Goal: Task Accomplishment & Management: Manage account settings

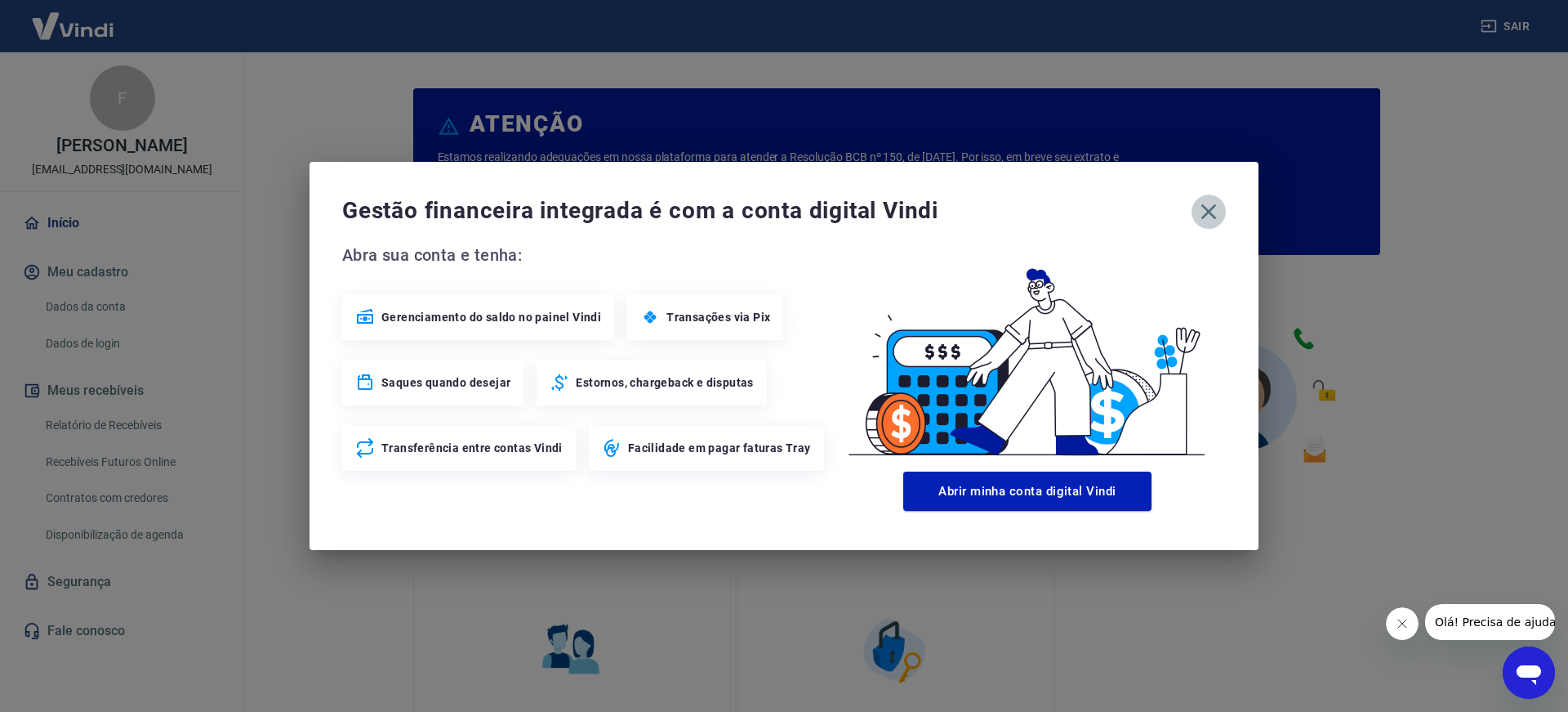
click at [1217, 221] on icon "button" at bounding box center [1208, 211] width 26 height 26
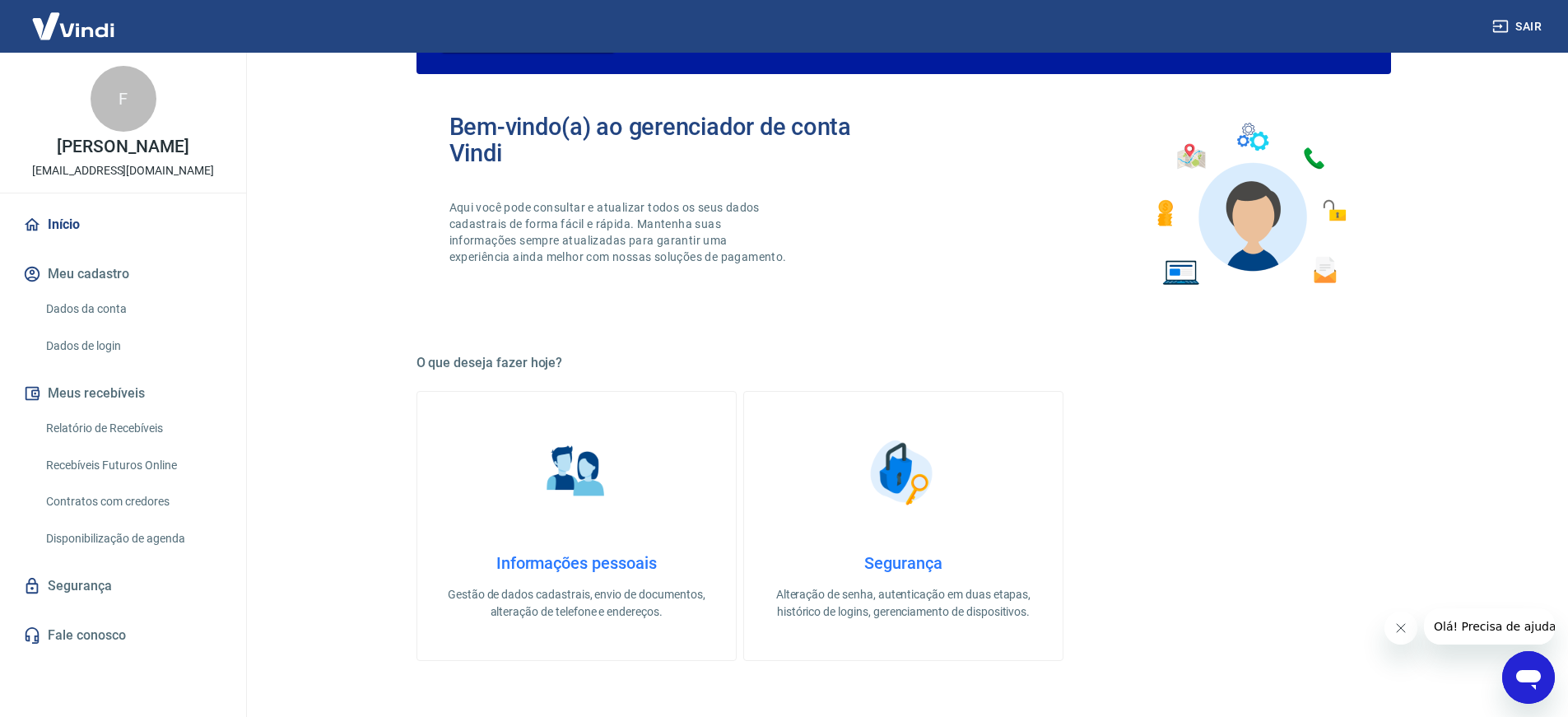
scroll to position [165, 0]
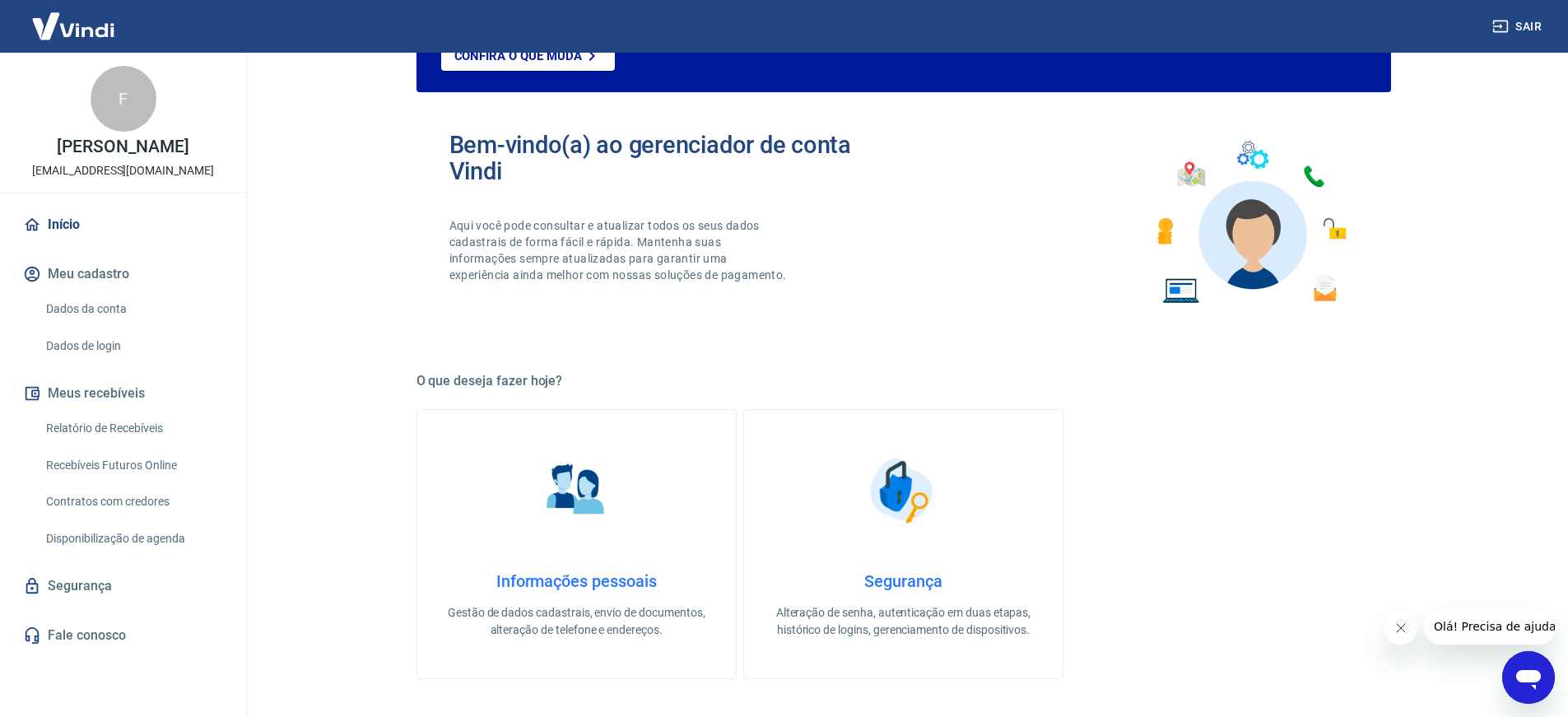
click at [103, 292] on button "Meu cadastro" at bounding box center [122, 273] width 207 height 36
click at [36, 281] on icon "button" at bounding box center [31, 273] width 15 height 15
click at [59, 292] on button "Meu cadastro" at bounding box center [122, 273] width 207 height 36
click at [71, 322] on link "Dados da conta" at bounding box center [132, 309] width 187 height 33
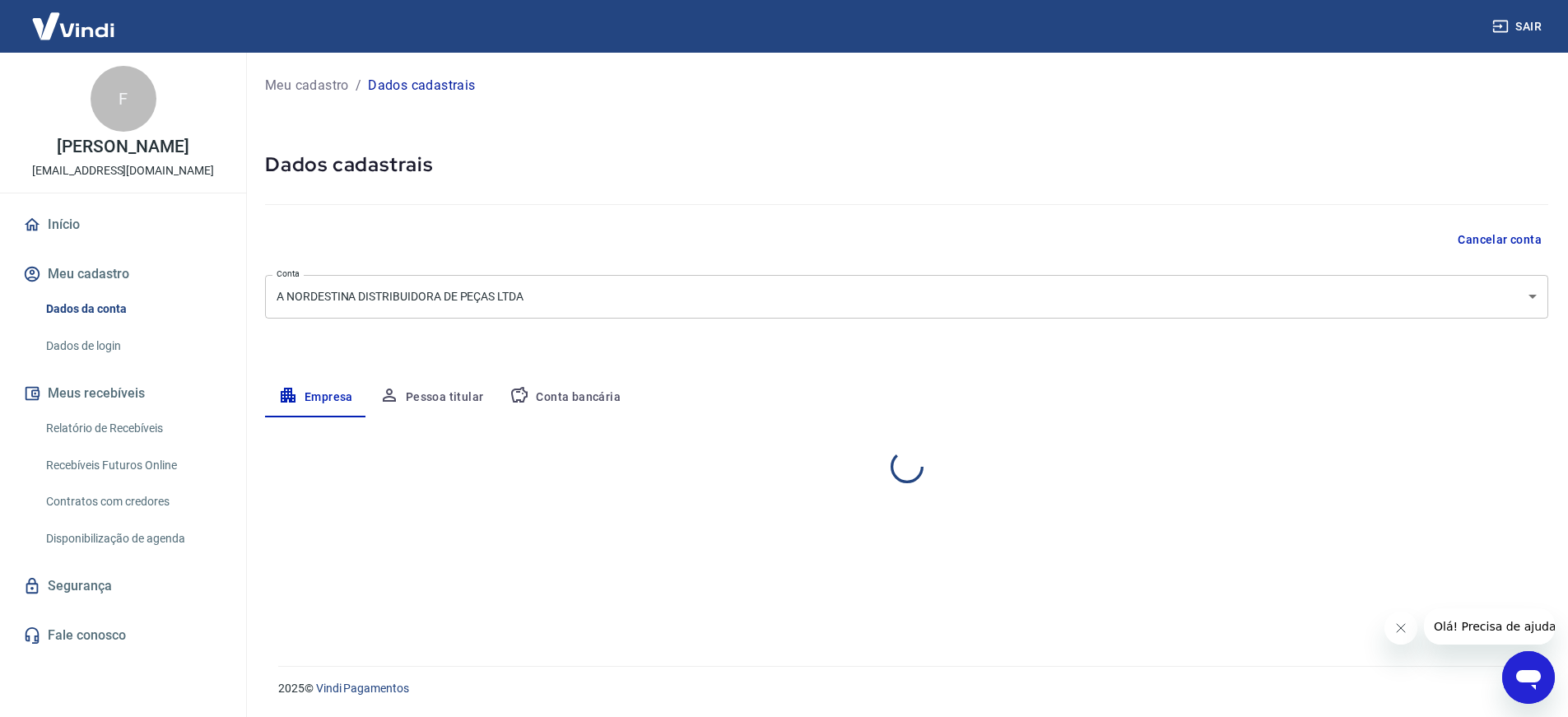
select select "PB"
select select "business"
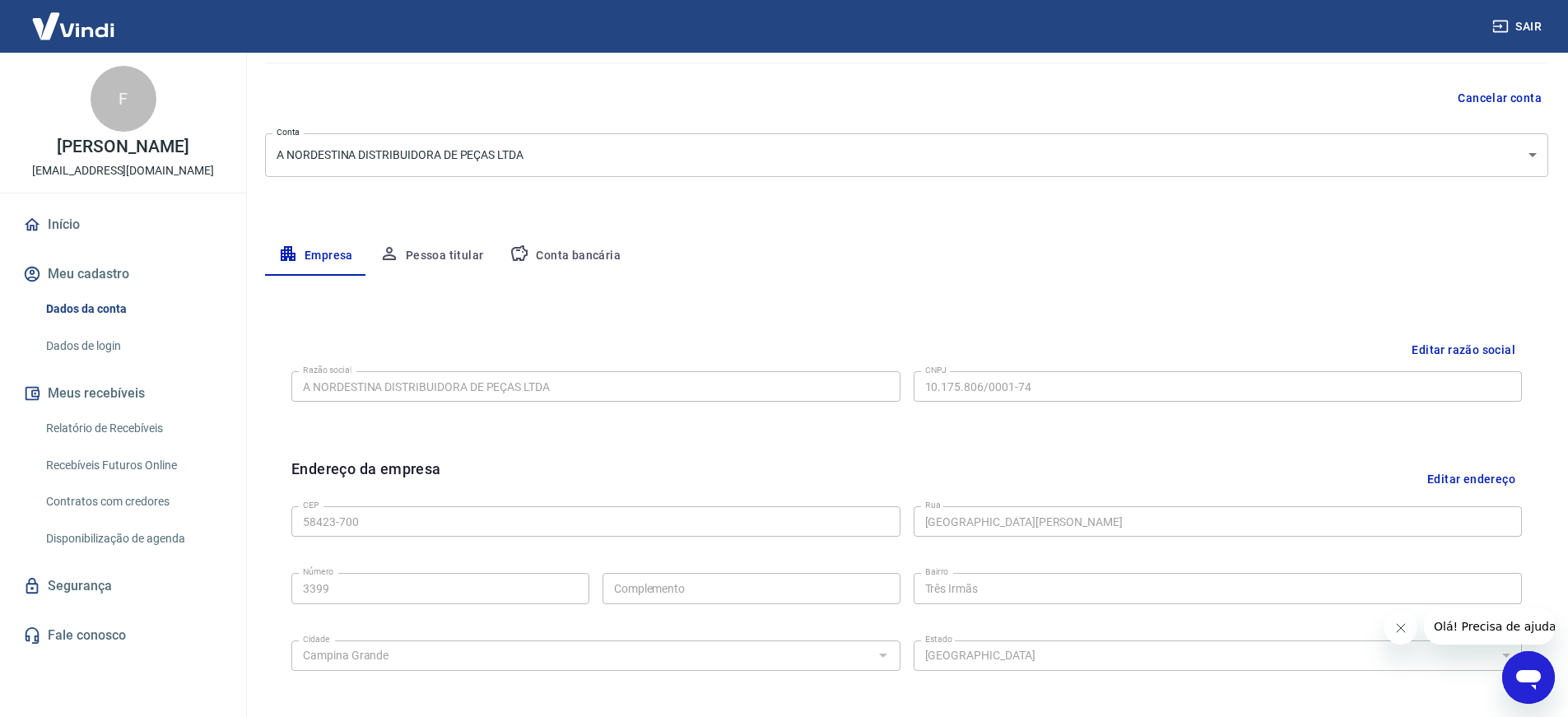
scroll to position [141, 0]
click at [278, 382] on div "Editar razão social Razão social A NORDESTINA DISTRIBUIDORA DE PEÇAS LTDA Razão…" at bounding box center [906, 384] width 1257 height 123
drag, startPoint x: 178, startPoint y: 167, endPoint x: 34, endPoint y: 148, distance: 145.2
click at [57, 148] on p "[PERSON_NAME]" at bounding box center [122, 147] width 131 height 18
copy p "[PERSON_NAME]"
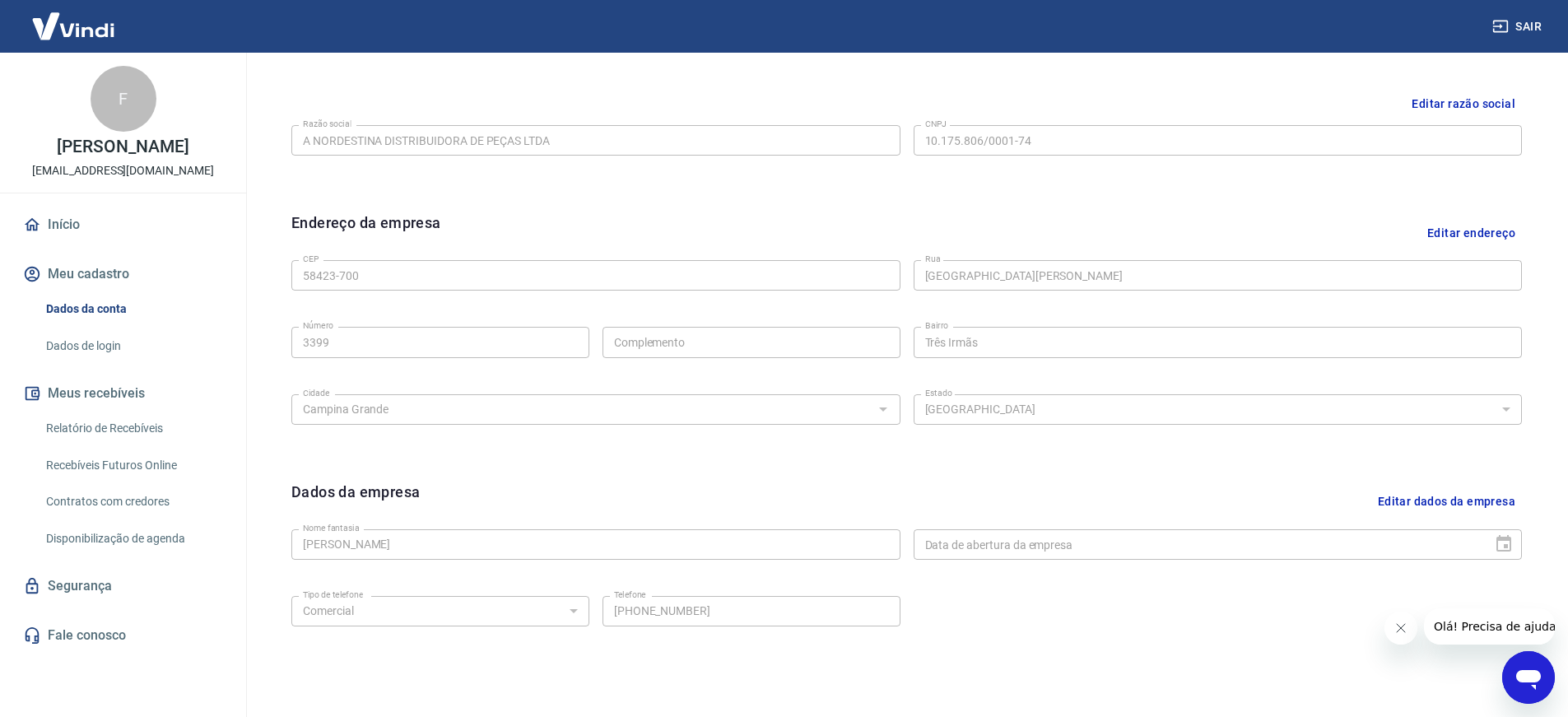
scroll to position [470, 0]
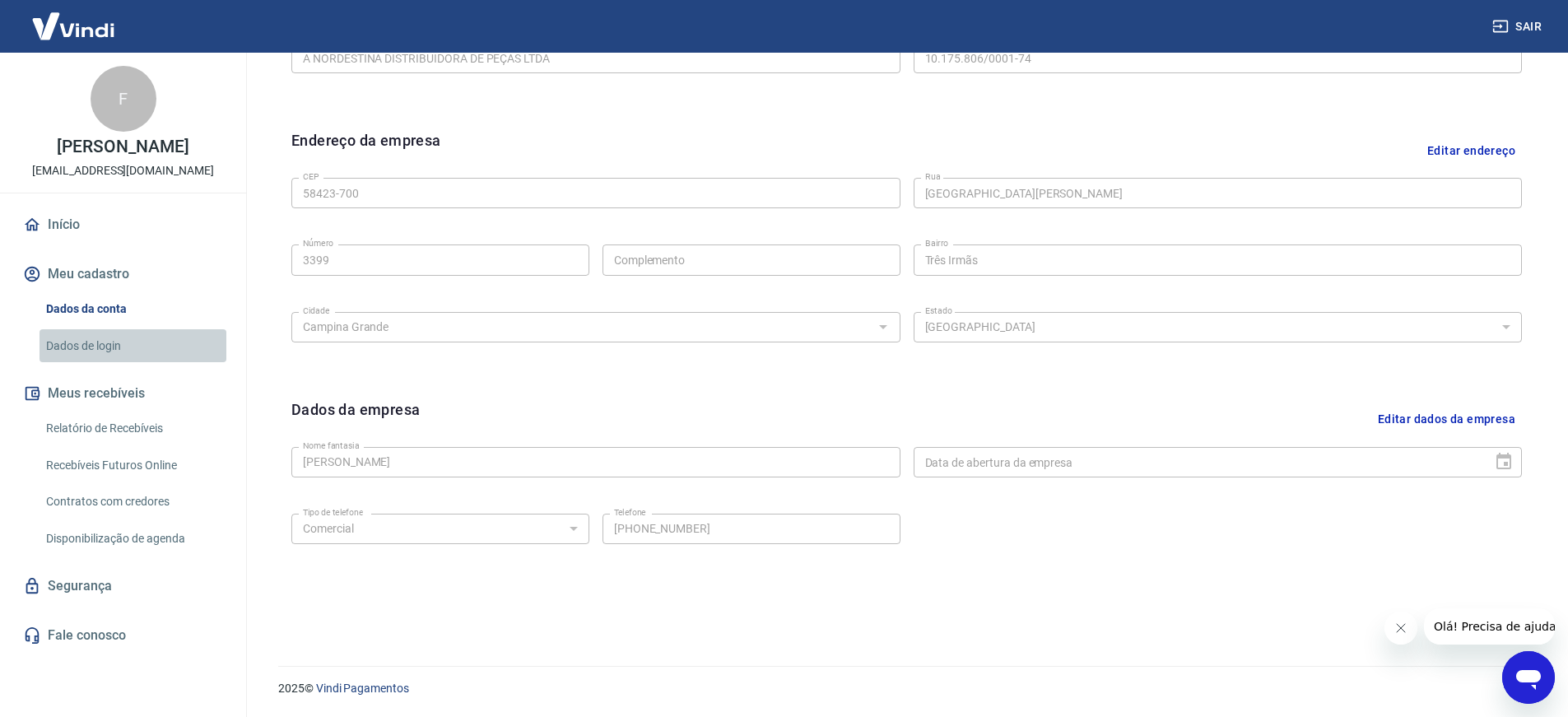
click at [140, 360] on link "Dados de login" at bounding box center [132, 346] width 187 height 33
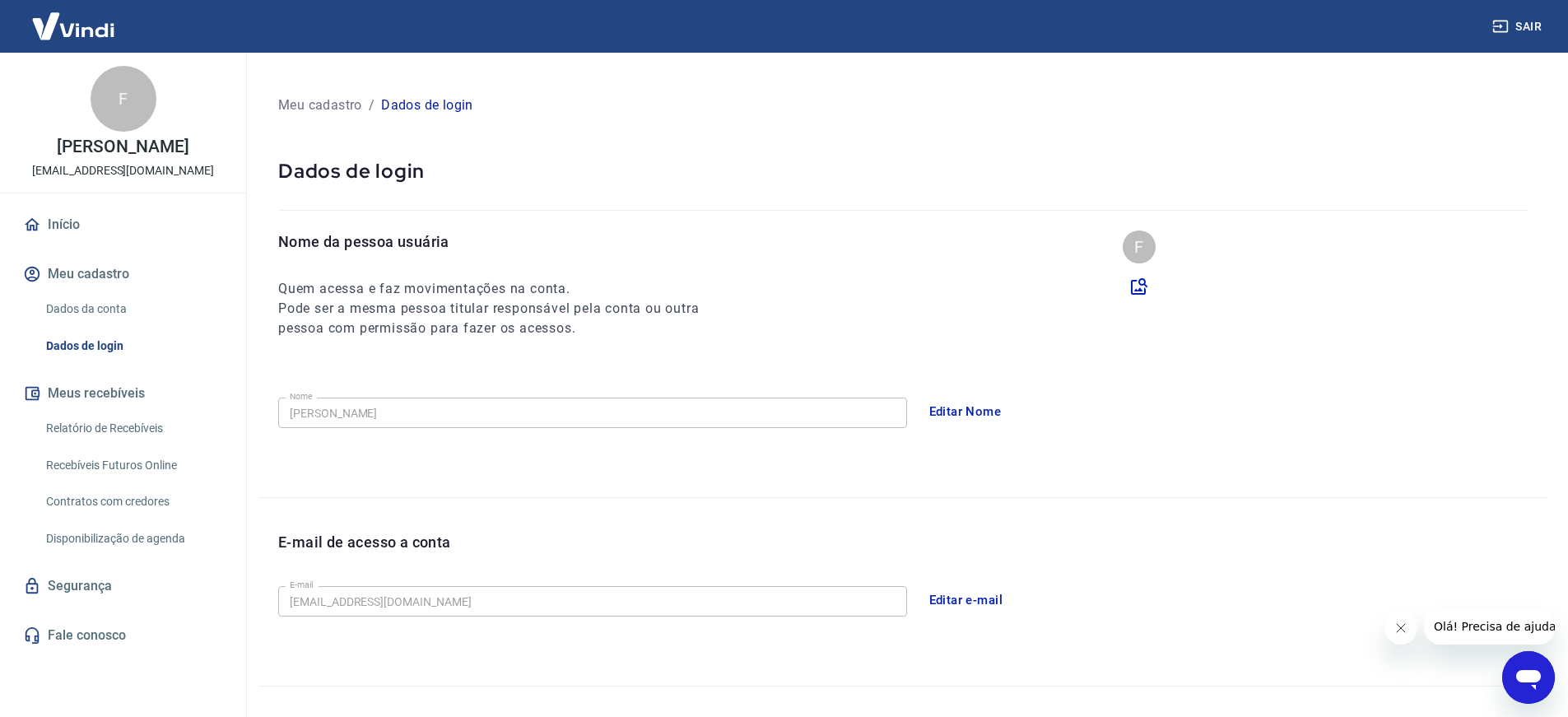
click at [1145, 255] on div "F" at bounding box center [1140, 247] width 33 height 33
click at [1143, 248] on div "F" at bounding box center [1140, 247] width 33 height 33
click at [1404, 630] on icon "Fechar mensagem da empresa" at bounding box center [1399, 627] width 13 height 13
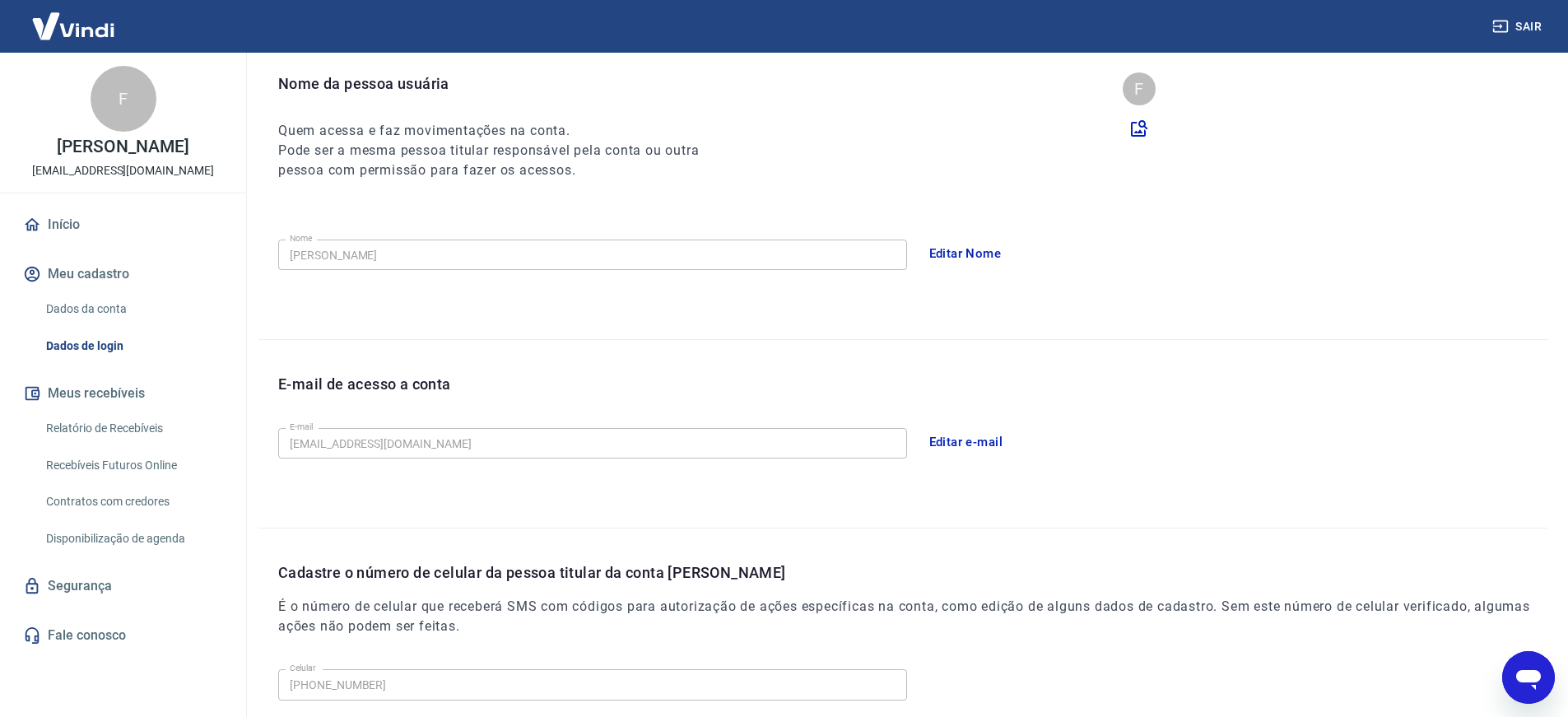
scroll to position [165, 0]
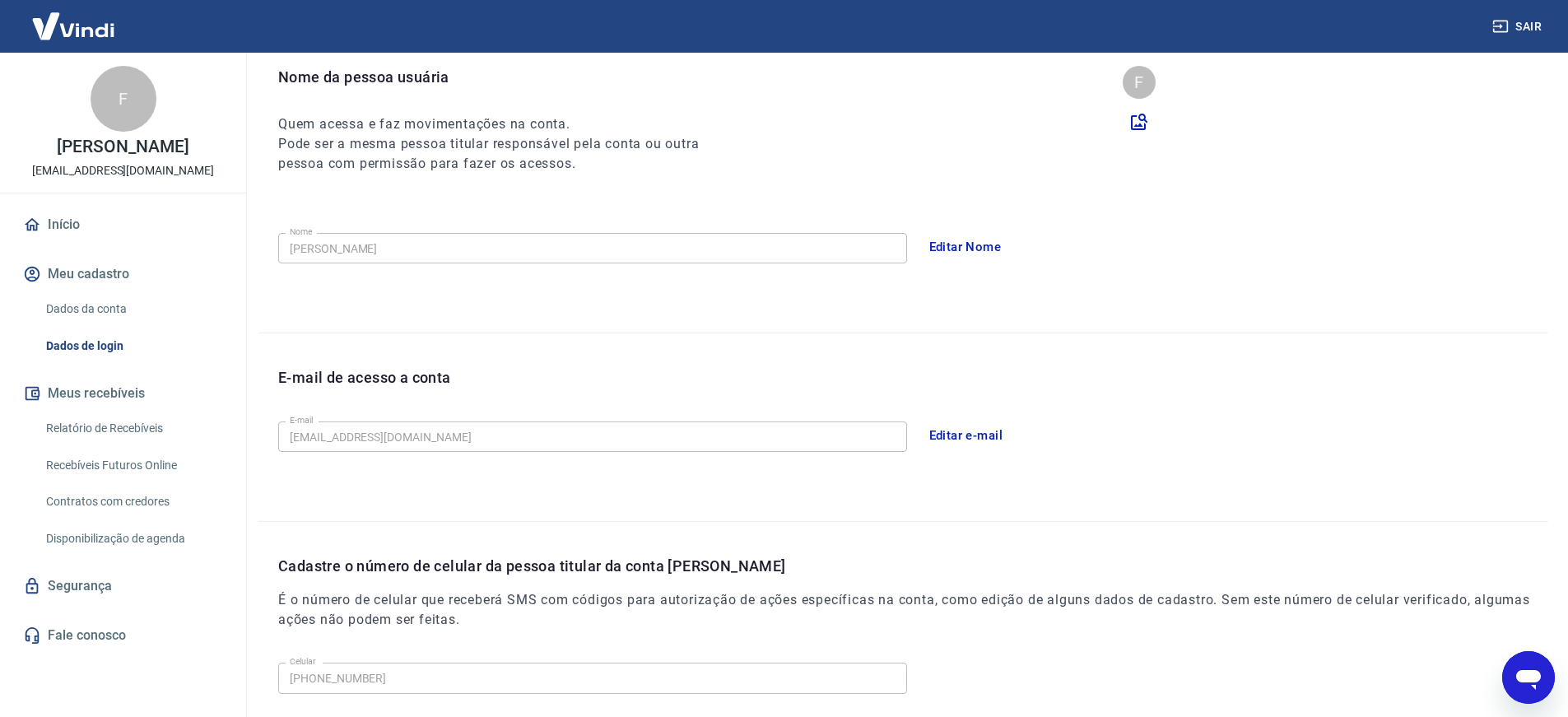
click at [96, 243] on link "Início" at bounding box center [122, 224] width 207 height 36
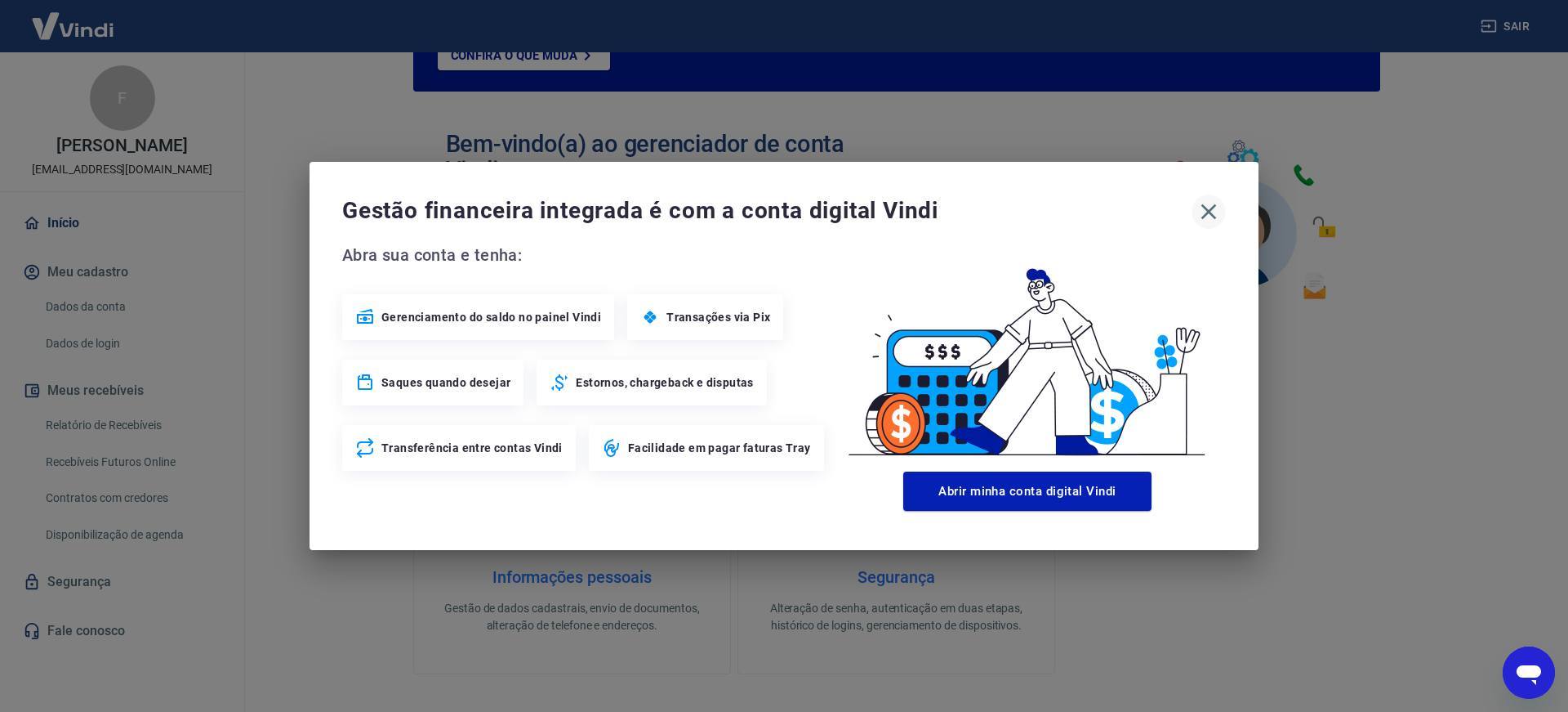
click at [1207, 212] on icon "button" at bounding box center [1209, 212] width 16 height 16
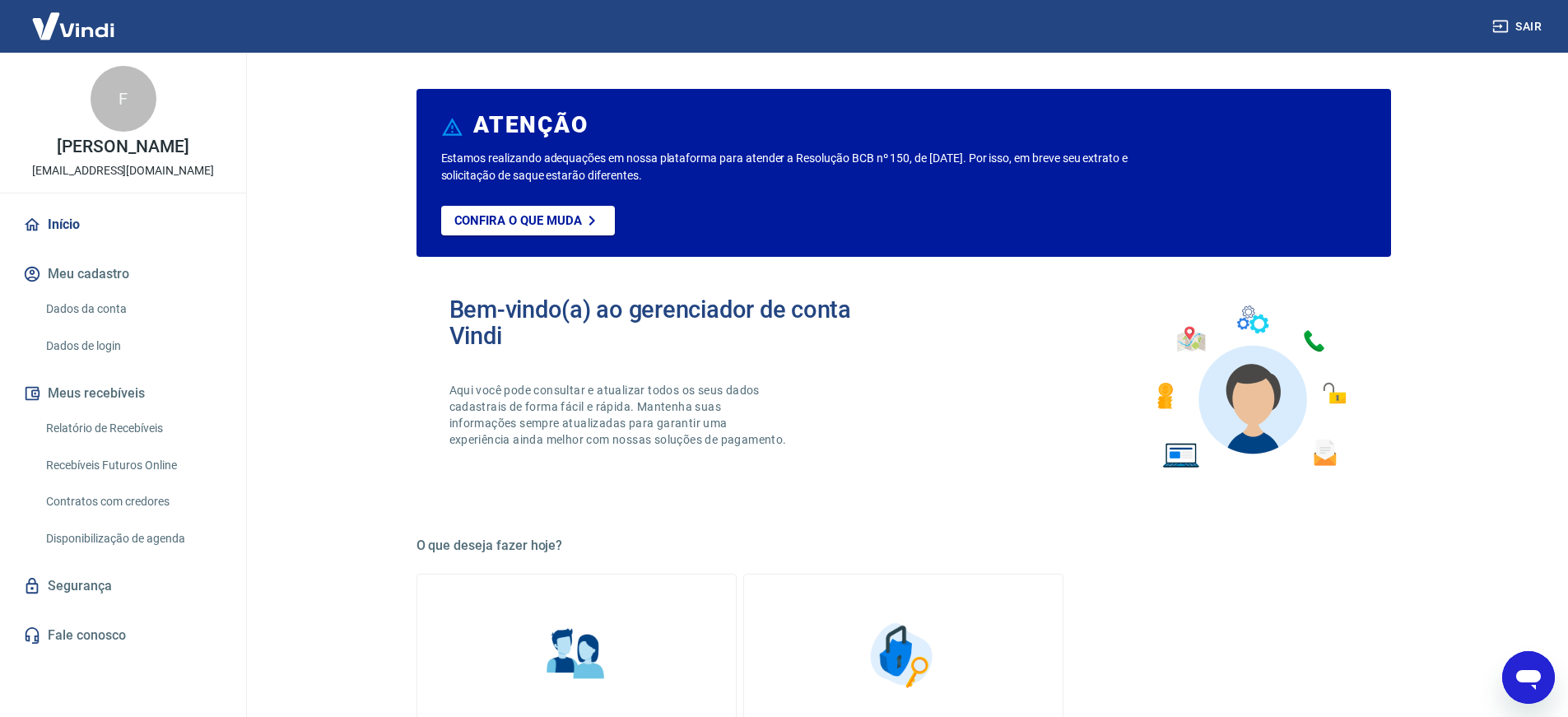
click at [128, 243] on link "Início" at bounding box center [122, 224] width 207 height 36
click at [173, 408] on button "Meus recebíveis" at bounding box center [122, 393] width 207 height 36
click at [93, 411] on button "Meus recebíveis" at bounding box center [122, 393] width 207 height 36
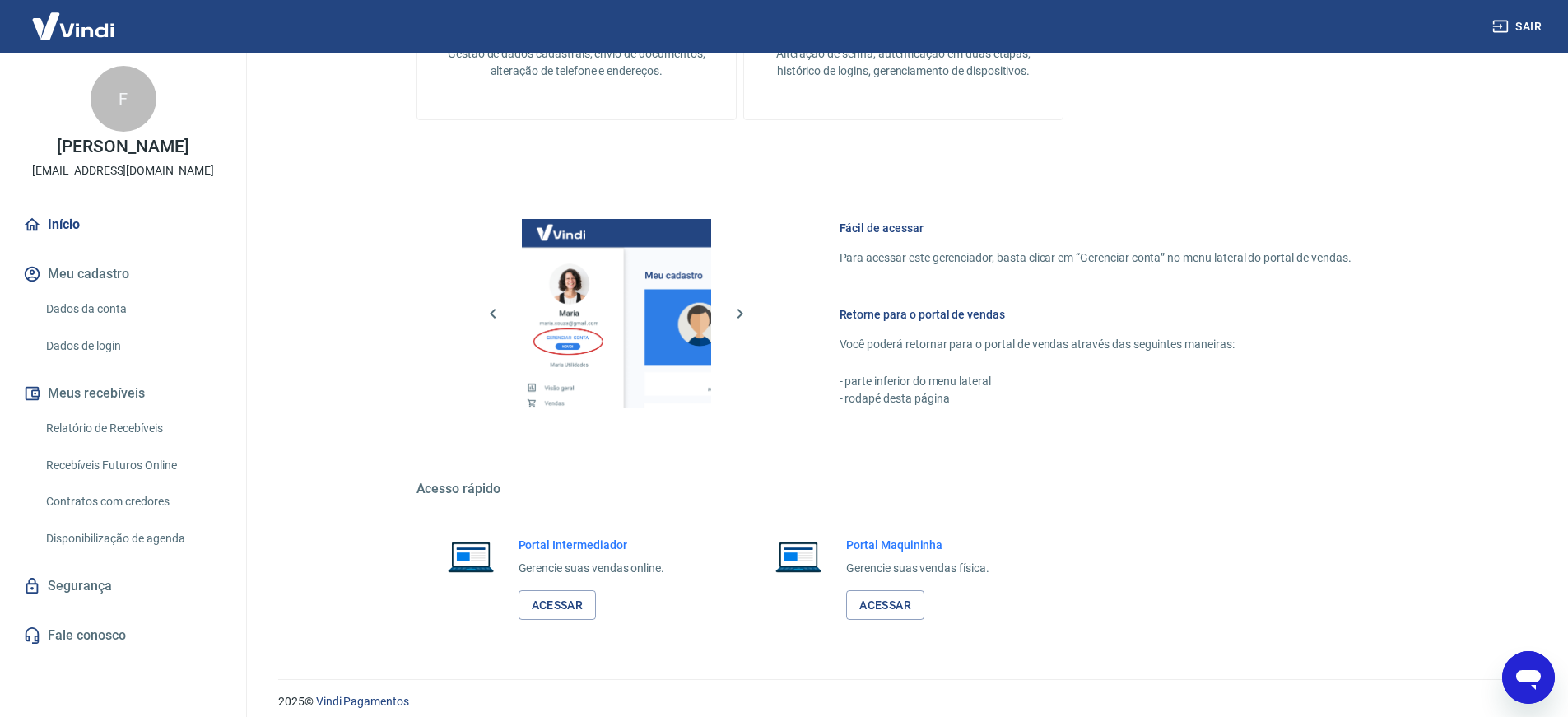
scroll to position [737, 0]
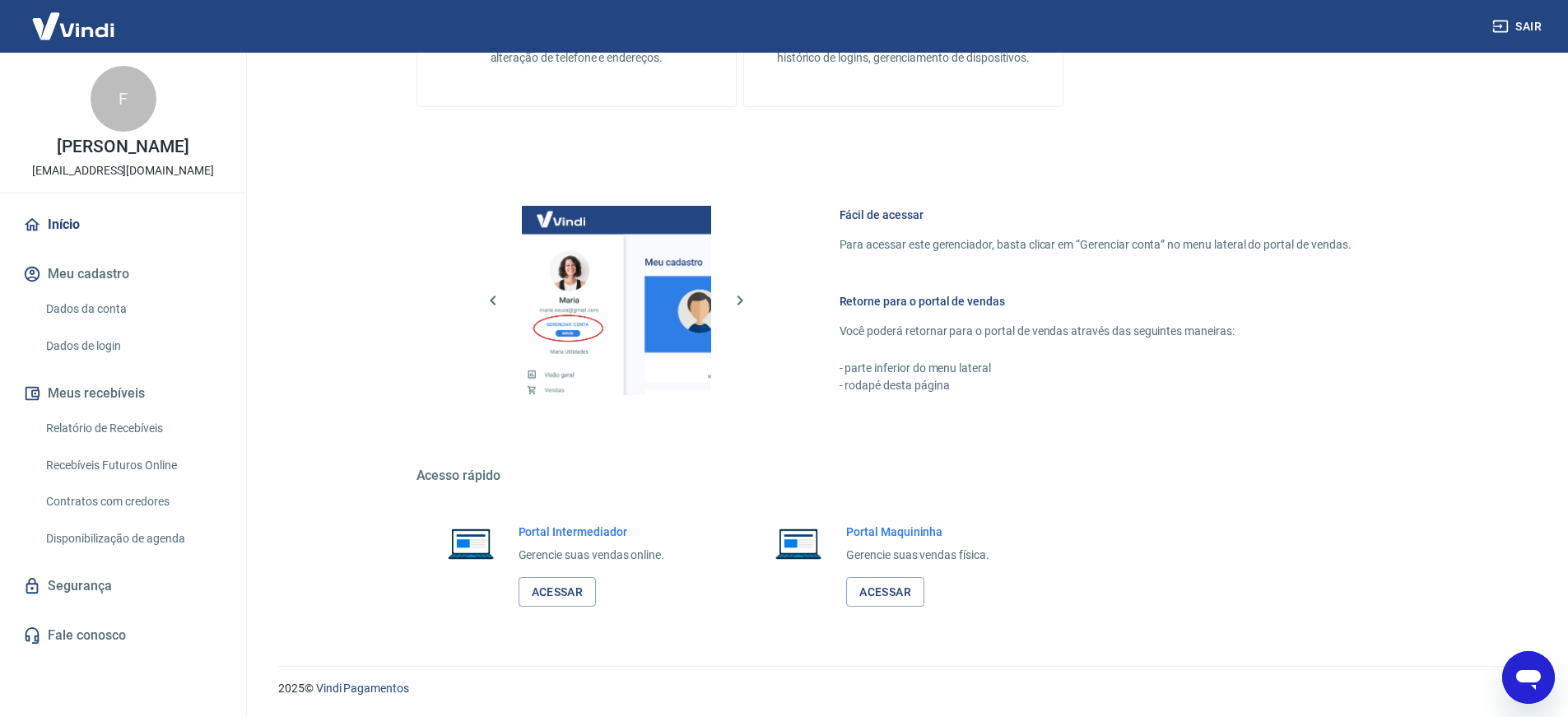
click at [80, 321] on link "Dados da conta" at bounding box center [132, 309] width 187 height 33
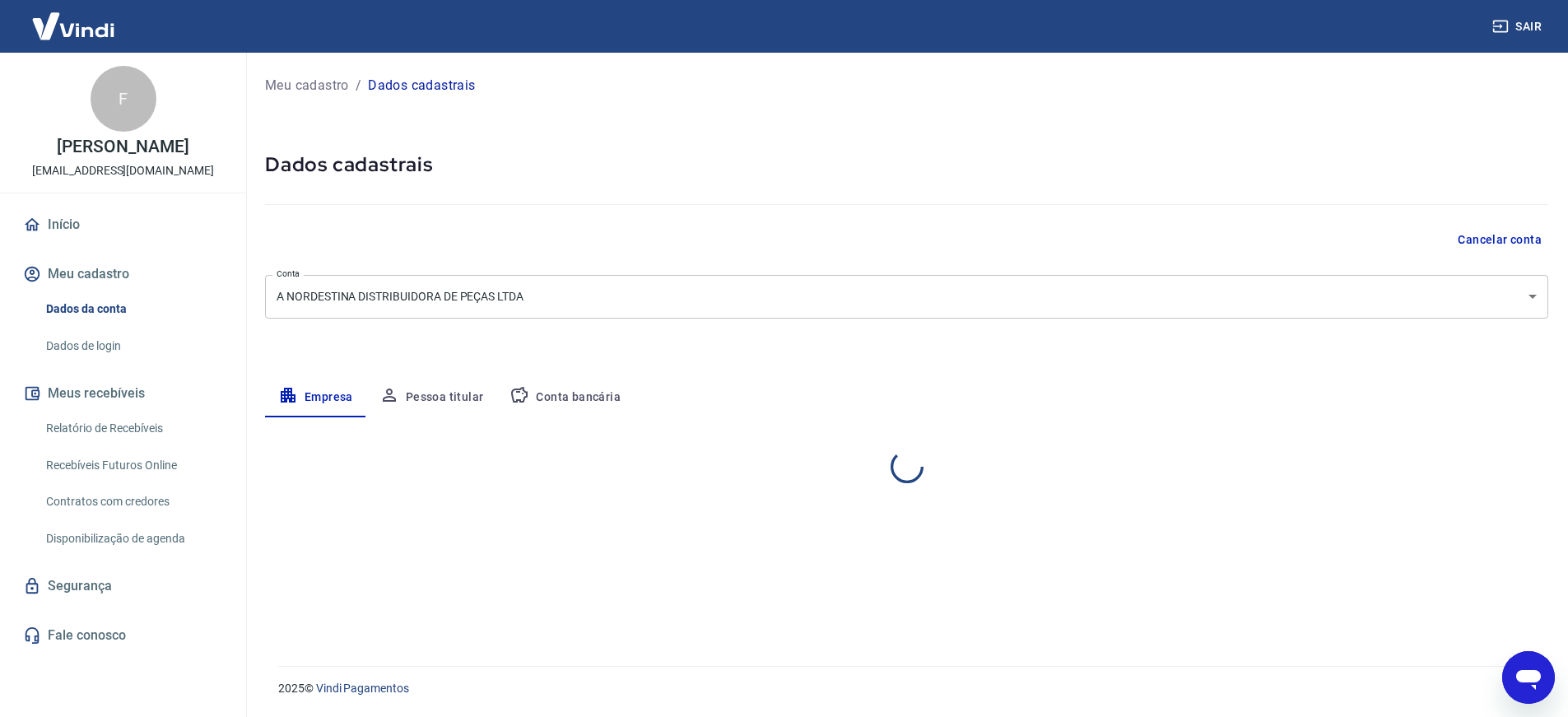
select select "PB"
select select "business"
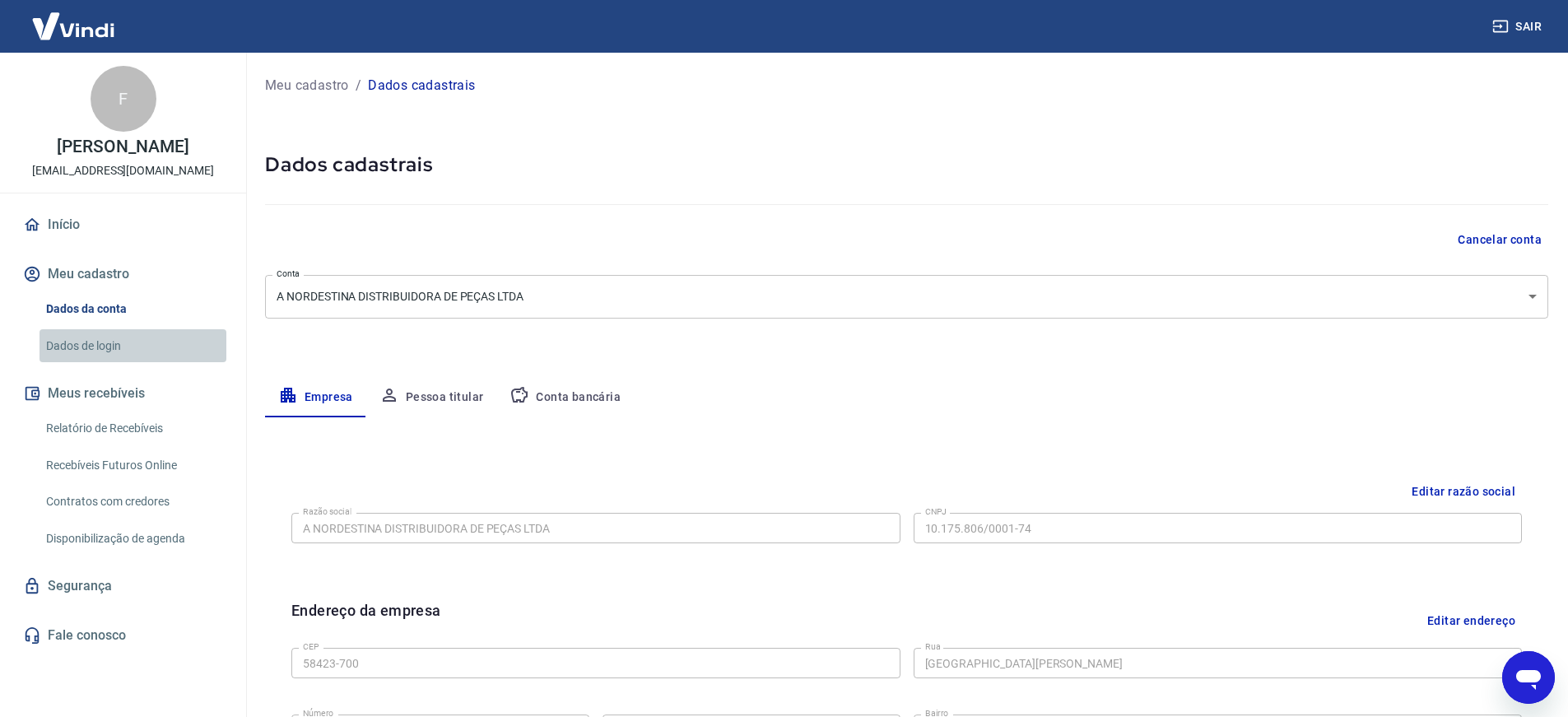
click at [90, 362] on link "Dados de login" at bounding box center [132, 346] width 187 height 33
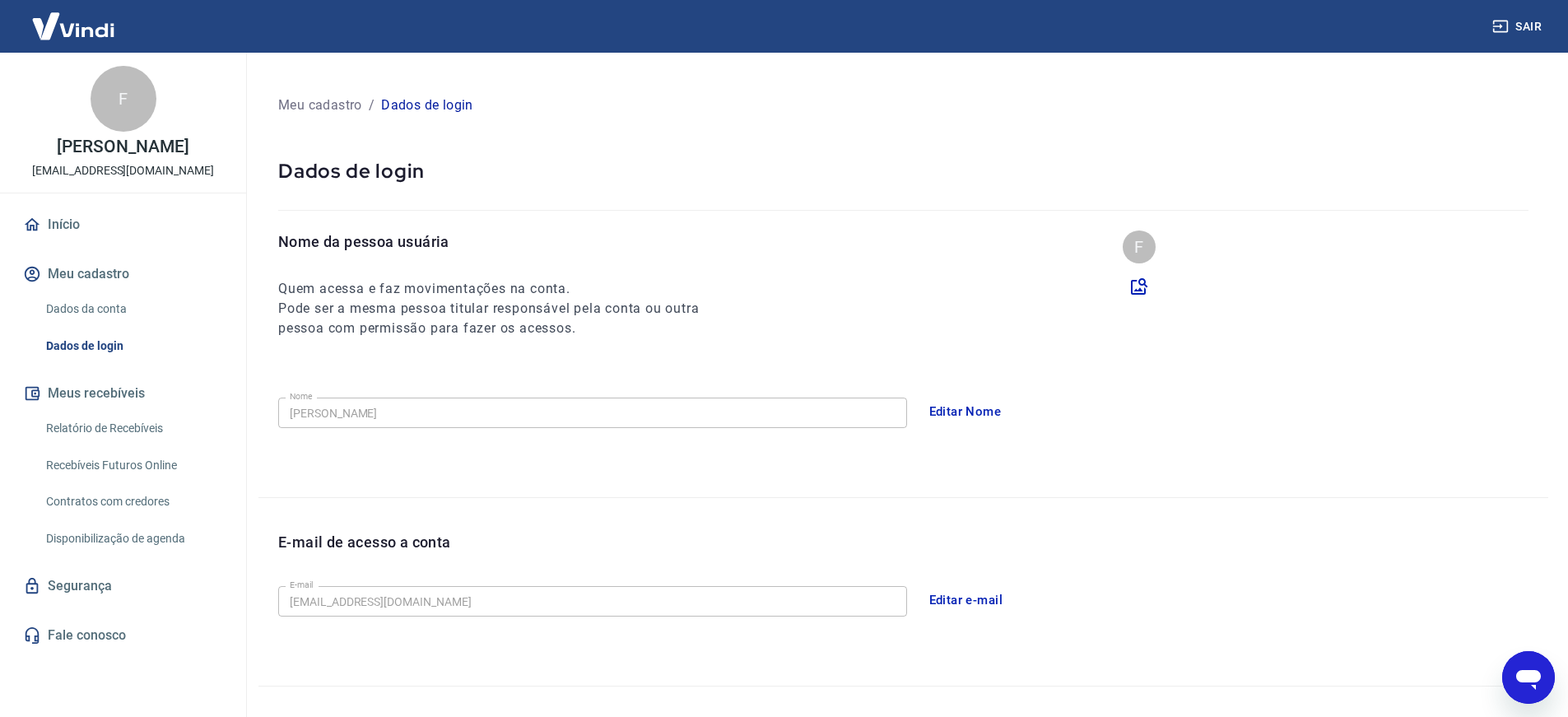
click at [90, 445] on link "Relatório de Recebíveis" at bounding box center [132, 428] width 187 height 33
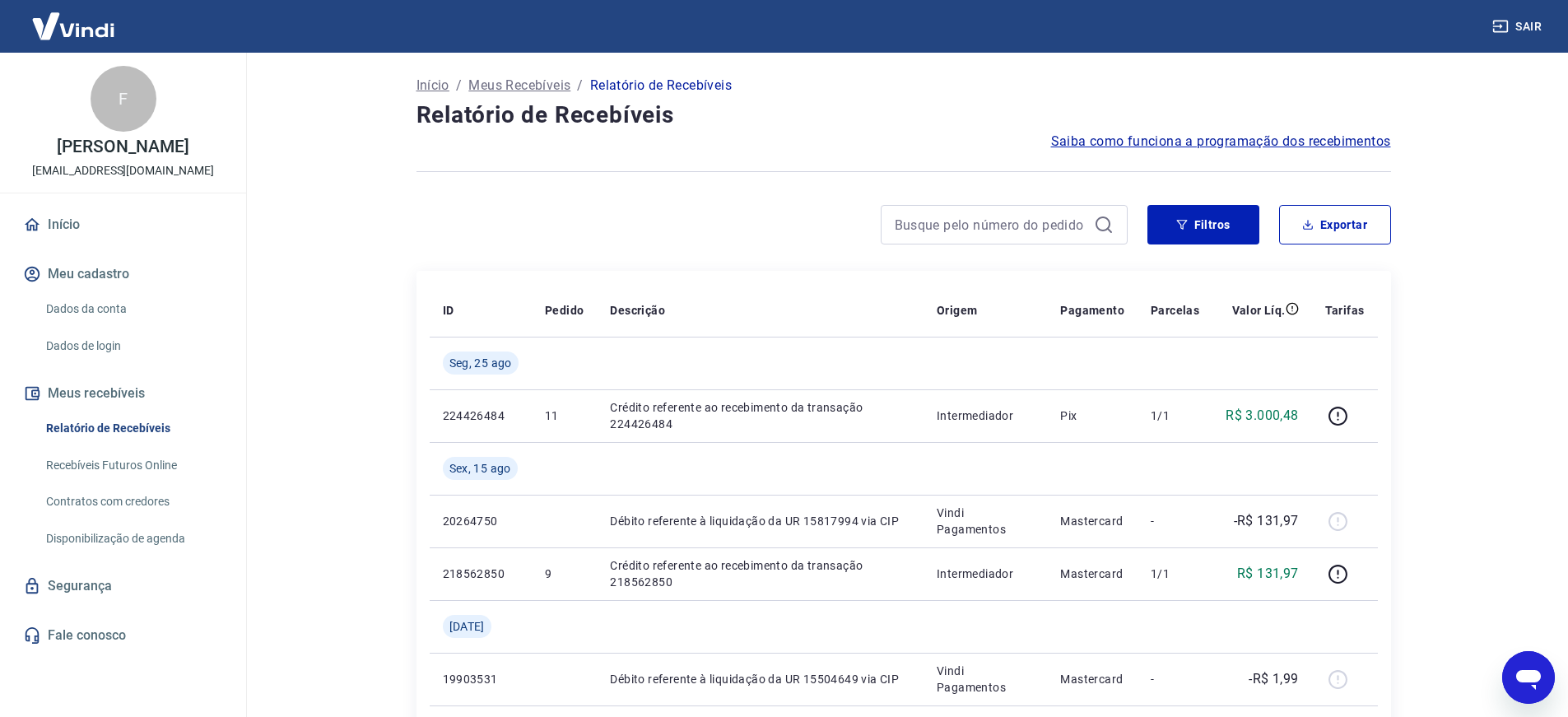
click at [131, 292] on button "Meu cadastro" at bounding box center [122, 273] width 207 height 36
click at [122, 316] on link "Dados da conta" at bounding box center [132, 309] width 187 height 33
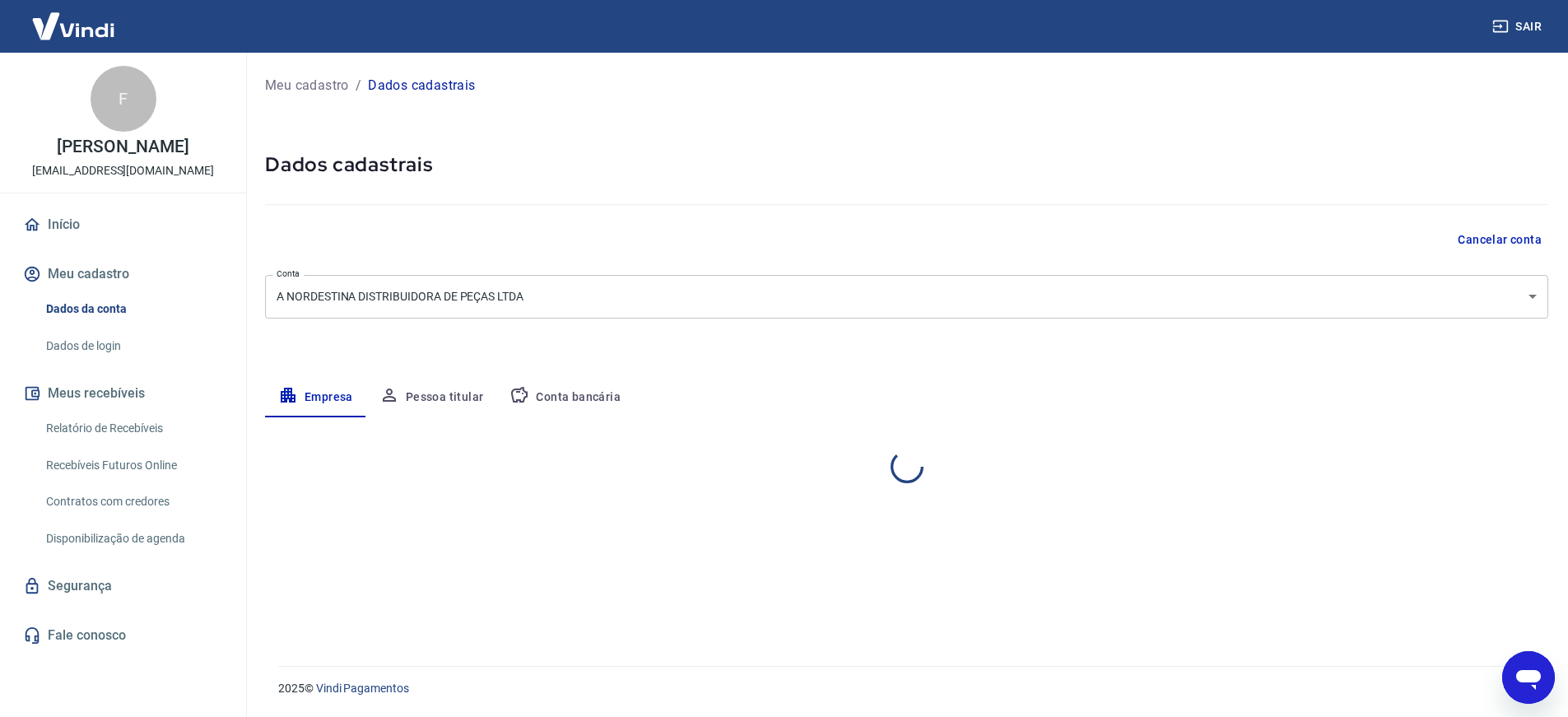
select select "PB"
select select "business"
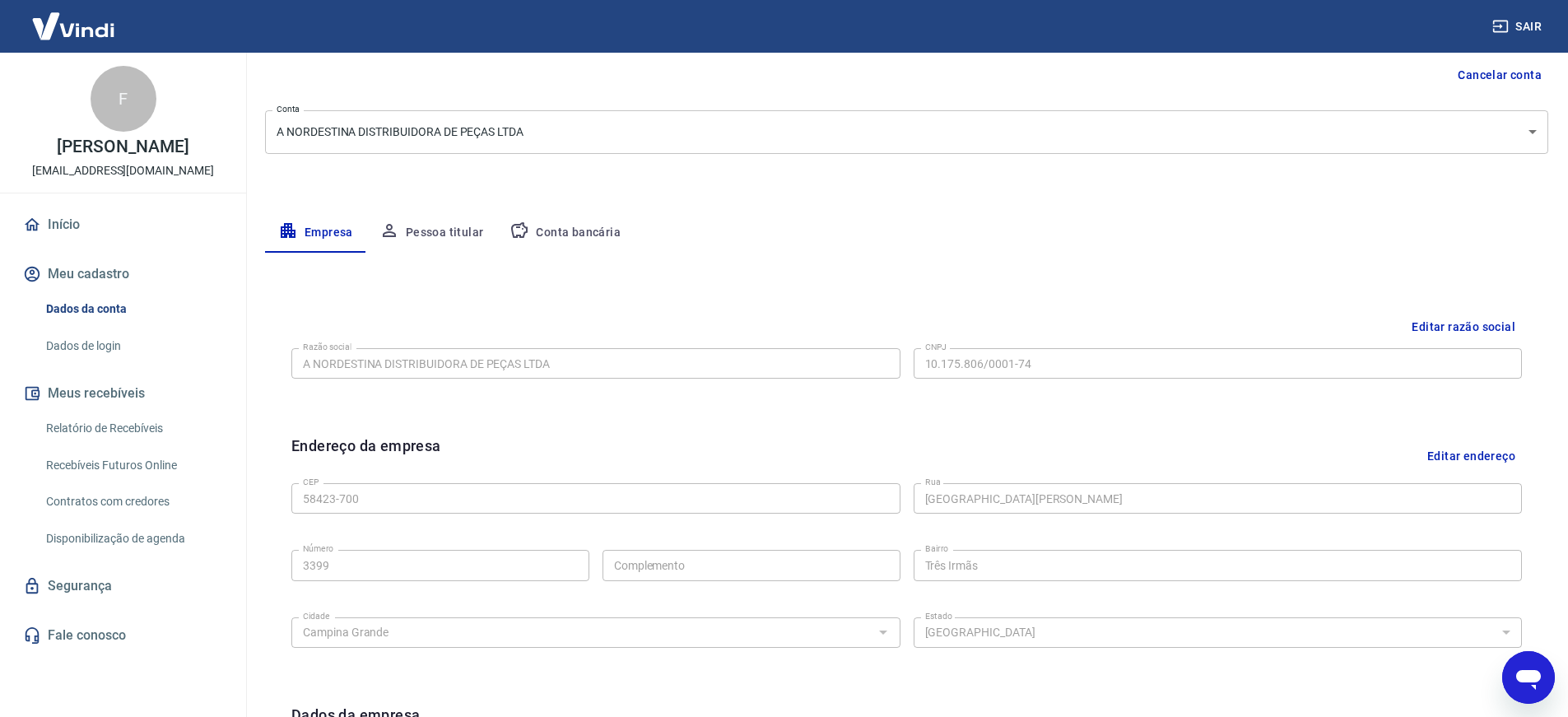
scroll to position [247, 0]
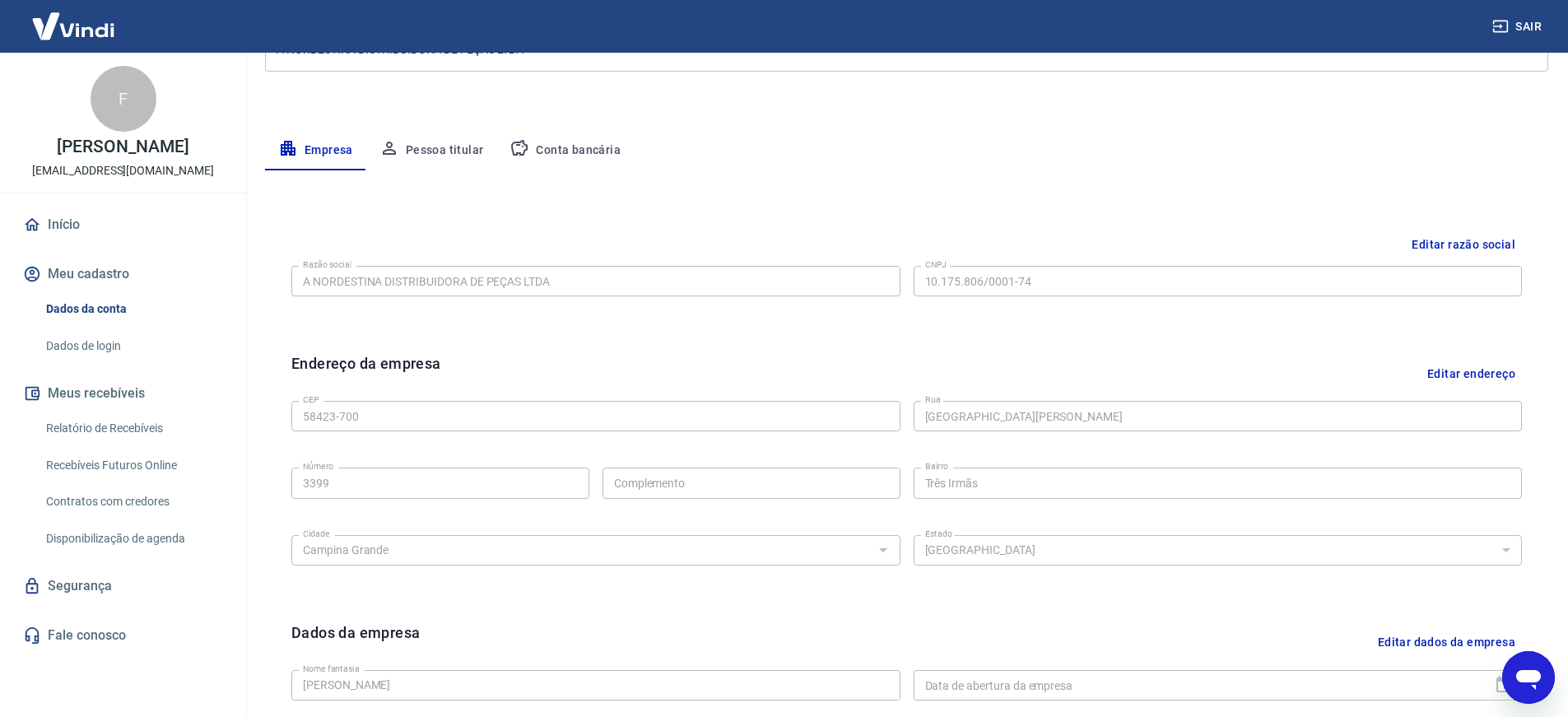
click at [262, 409] on div "Meu cadastro / Dados cadastrais Dados cadastrais Cancelar conta Conta A NORDEST…" at bounding box center [906, 337] width 1323 height 1063
click at [137, 231] on link "Início" at bounding box center [122, 224] width 207 height 36
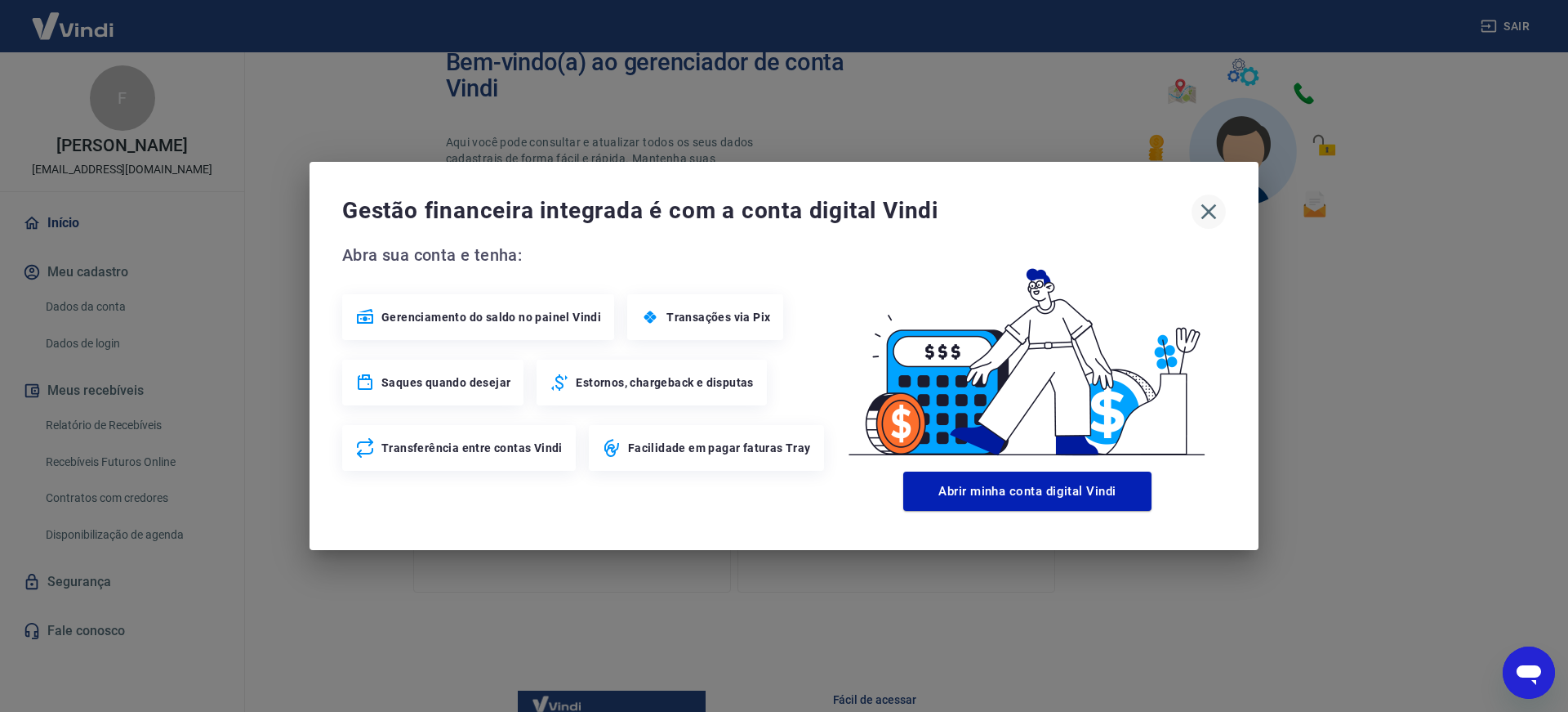
click at [1205, 213] on icon "button" at bounding box center [1208, 211] width 26 height 26
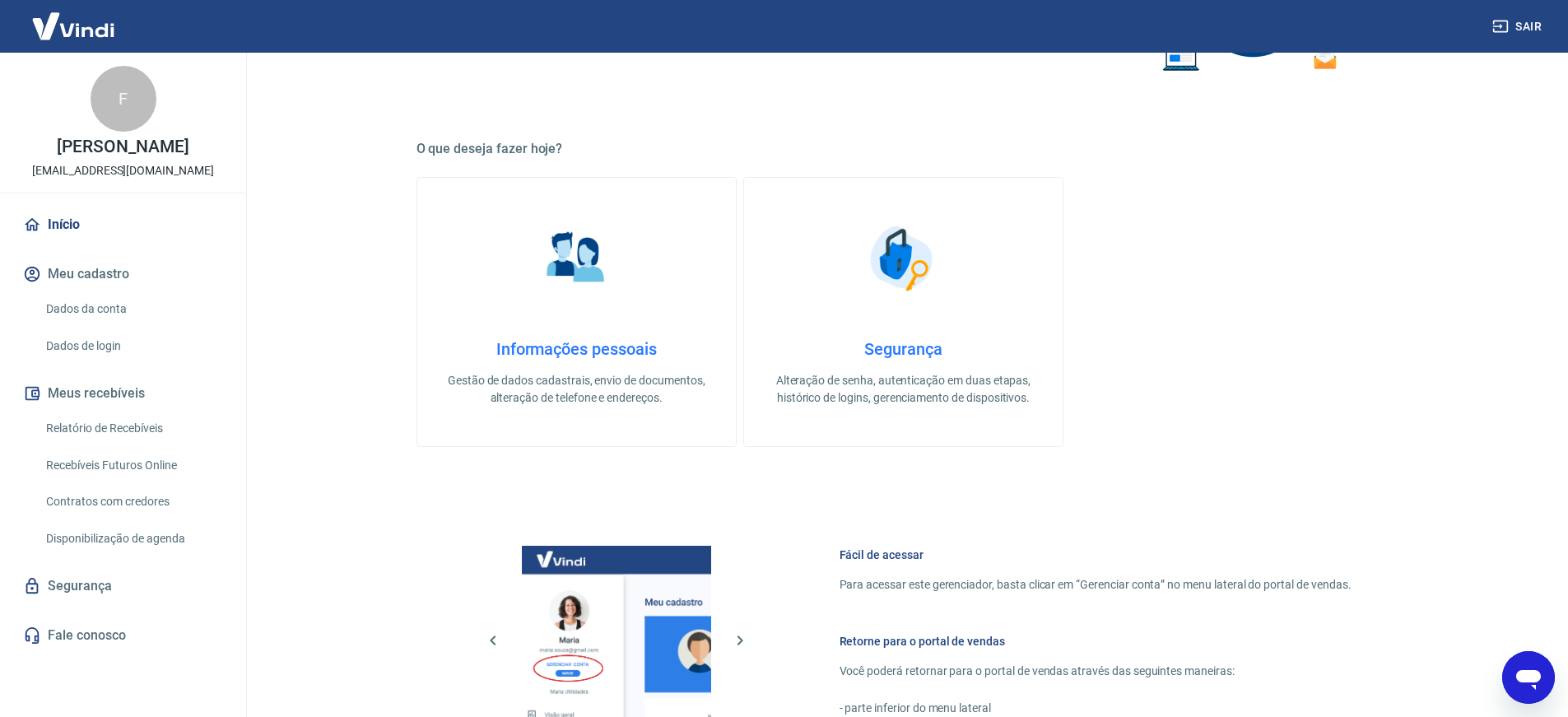
scroll to position [411, 0]
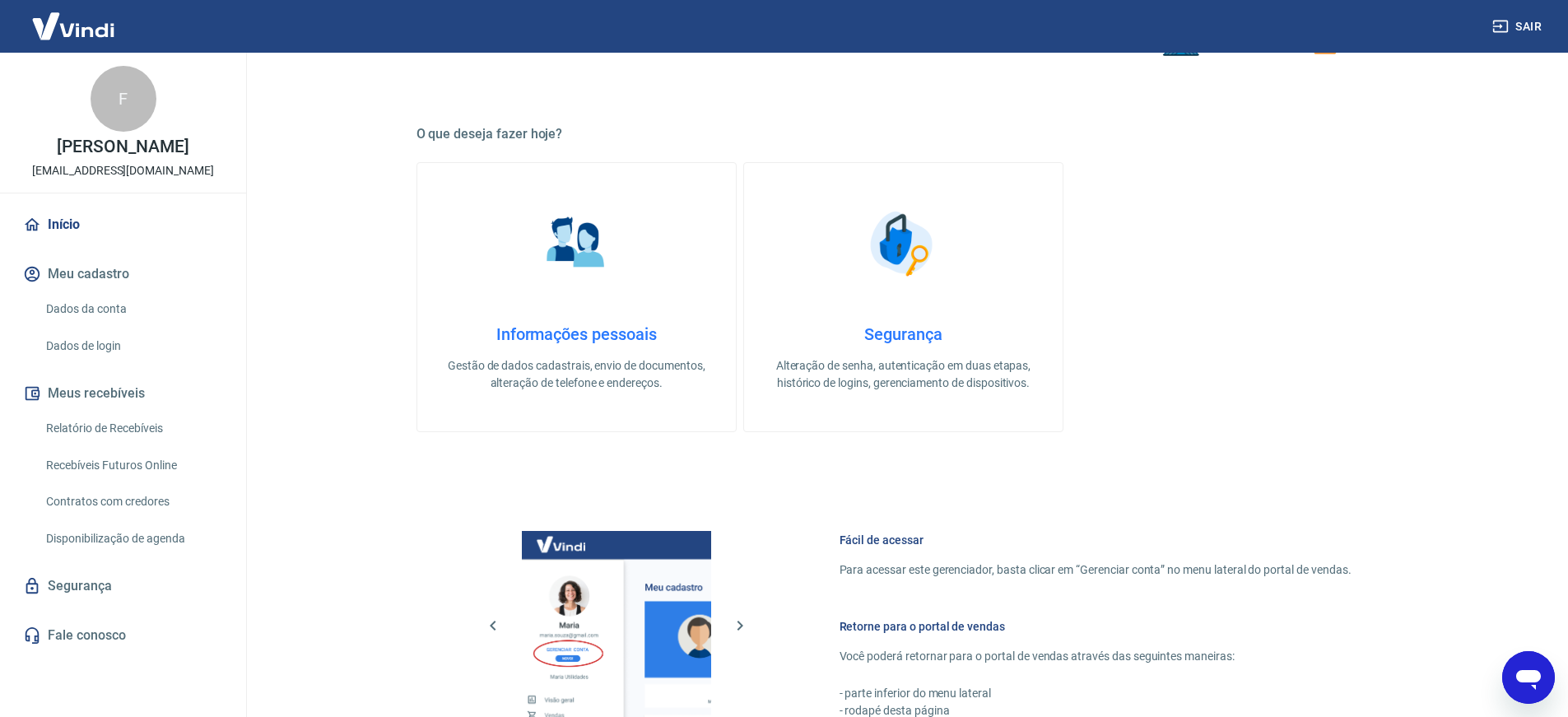
click at [116, 410] on button "Meus recebíveis" at bounding box center [122, 393] width 207 height 36
click at [65, 408] on button "Meus recebíveis" at bounding box center [122, 393] width 207 height 36
click at [98, 445] on link "Relatório de Recebíveis" at bounding box center [132, 428] width 187 height 33
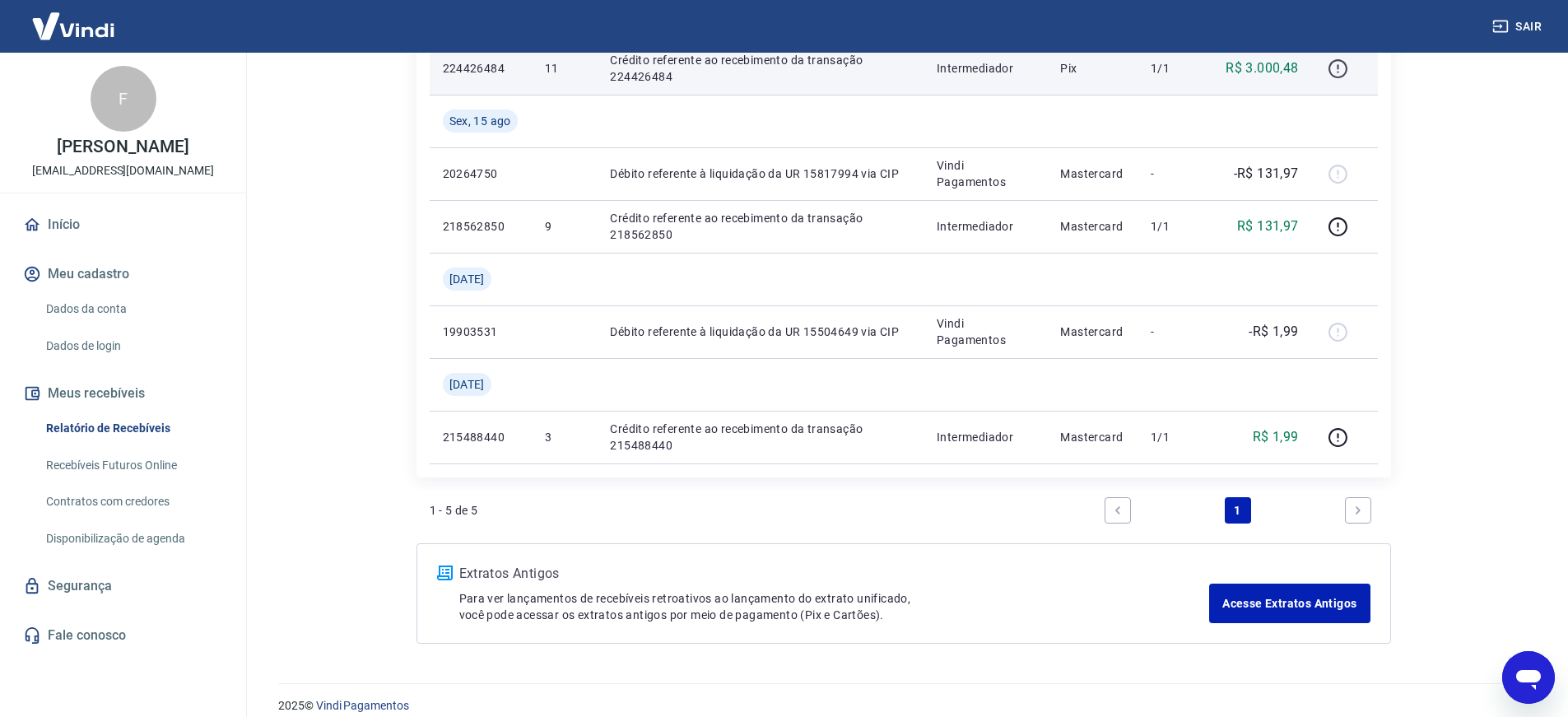
scroll to position [364, 0]
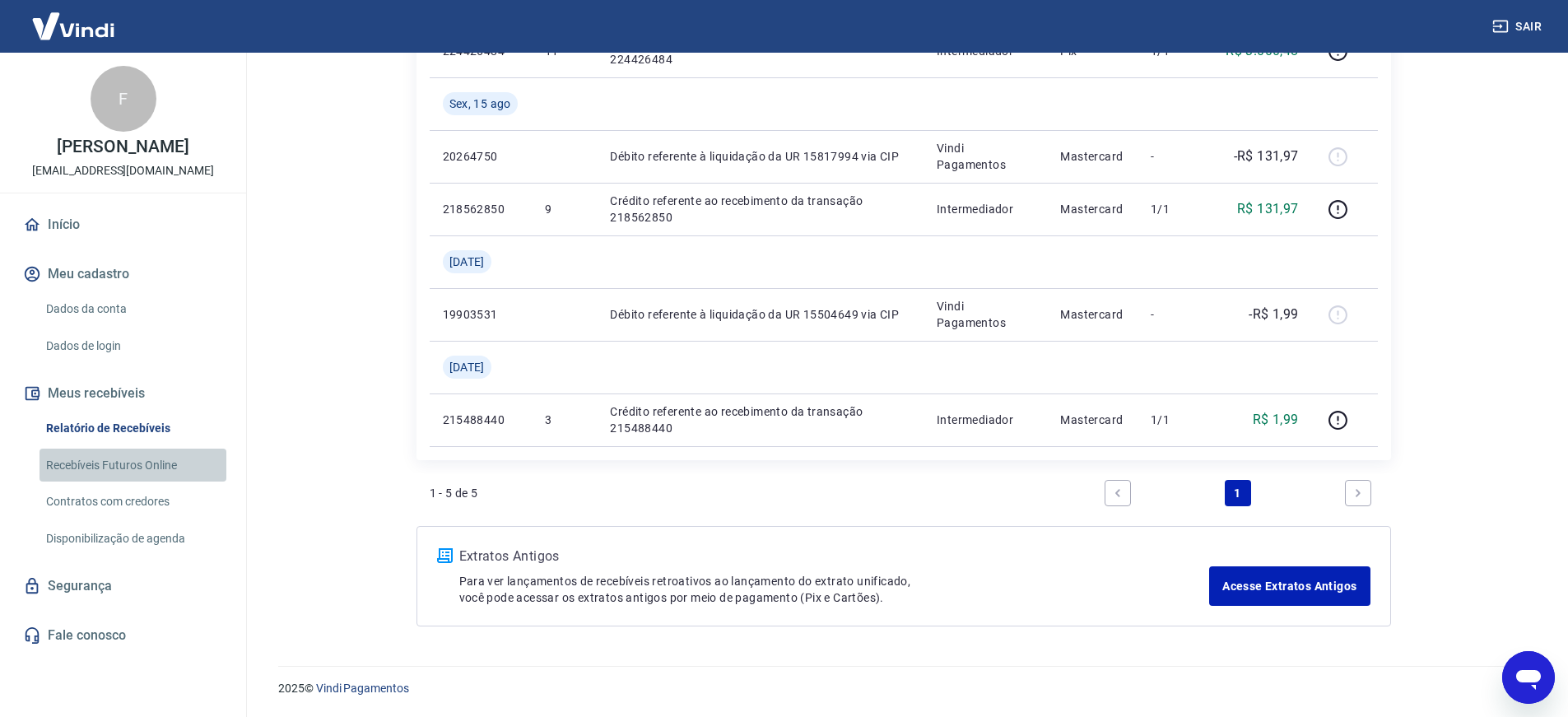
click at [126, 482] on link "Recebíveis Futuros Online" at bounding box center [132, 465] width 187 height 33
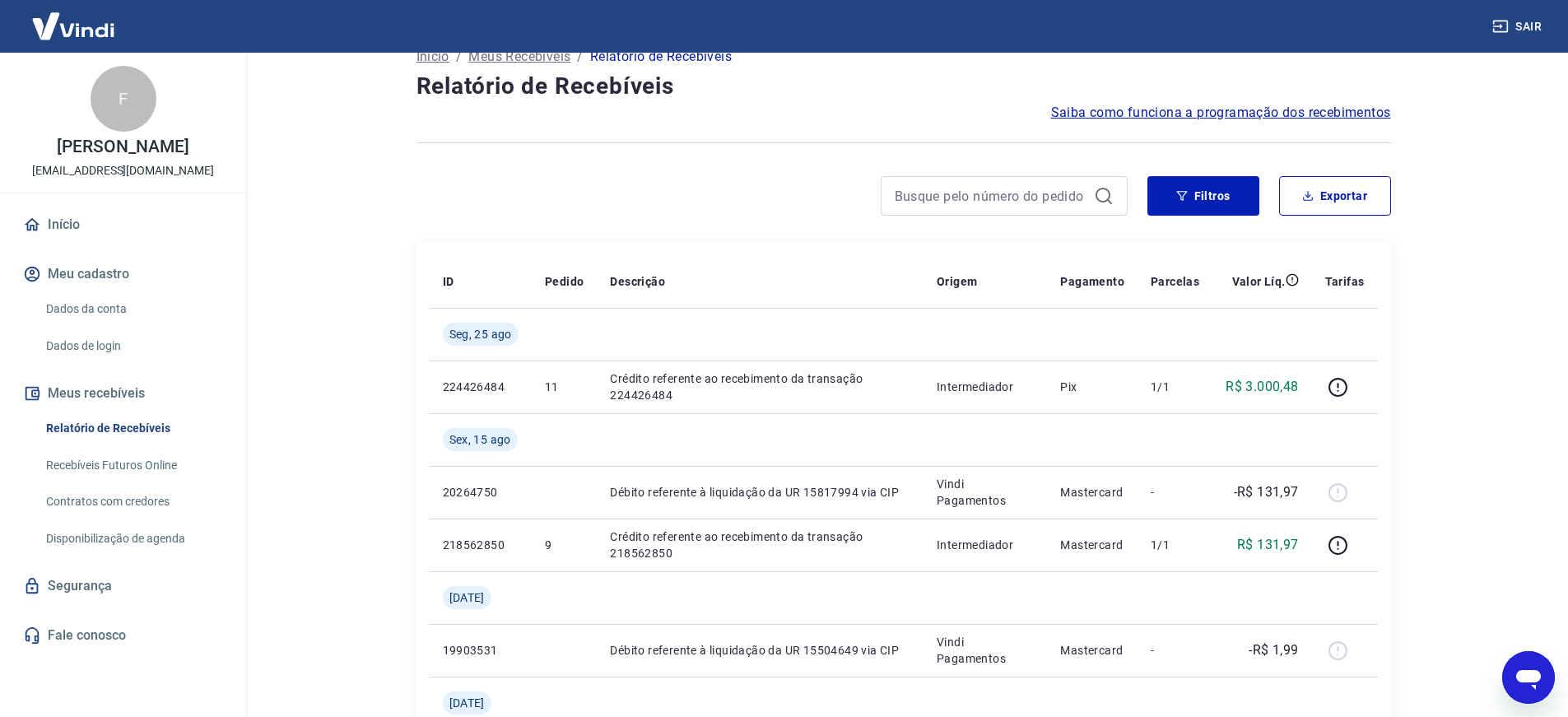
scroll to position [0, 0]
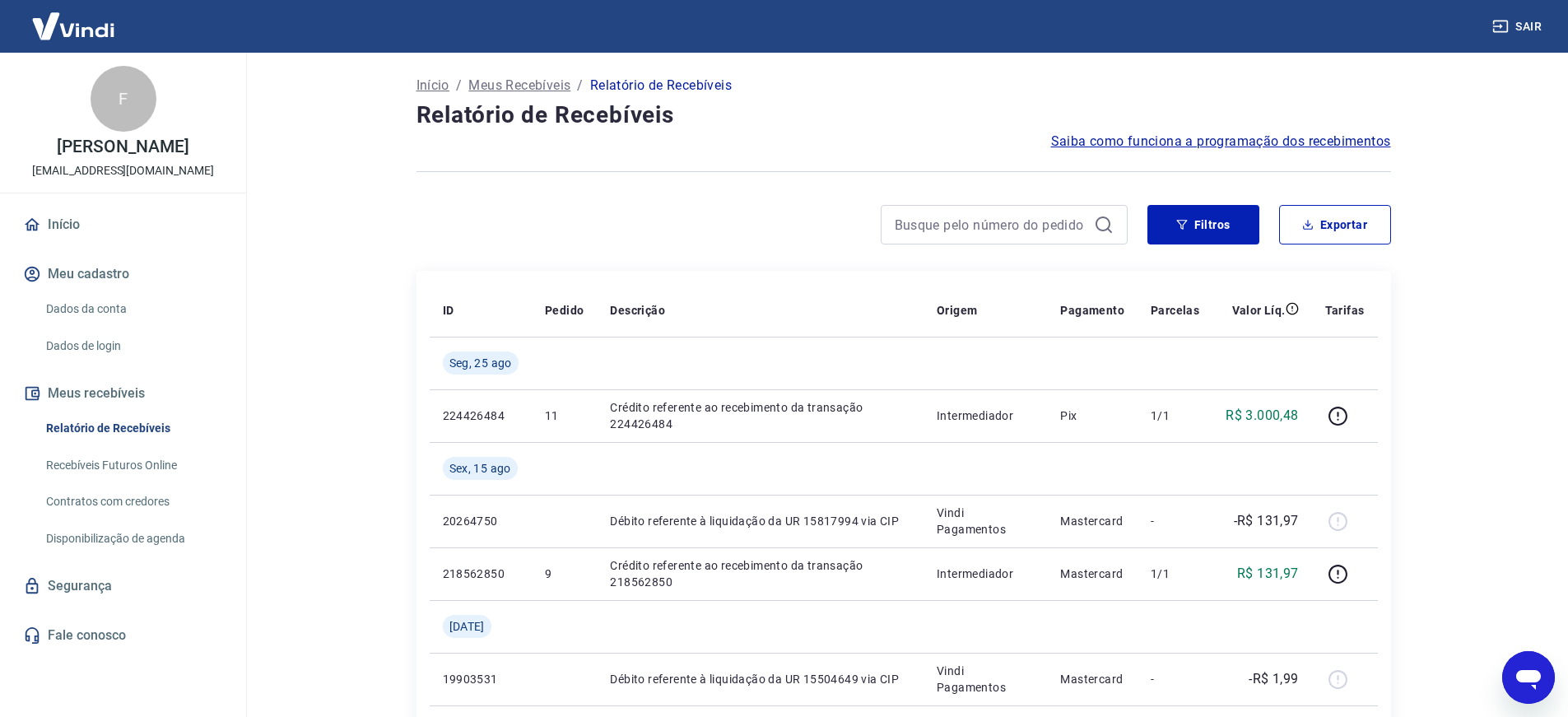
click at [114, 105] on div "F" at bounding box center [122, 98] width 66 height 66
click at [73, 237] on link "Início" at bounding box center [122, 224] width 207 height 36
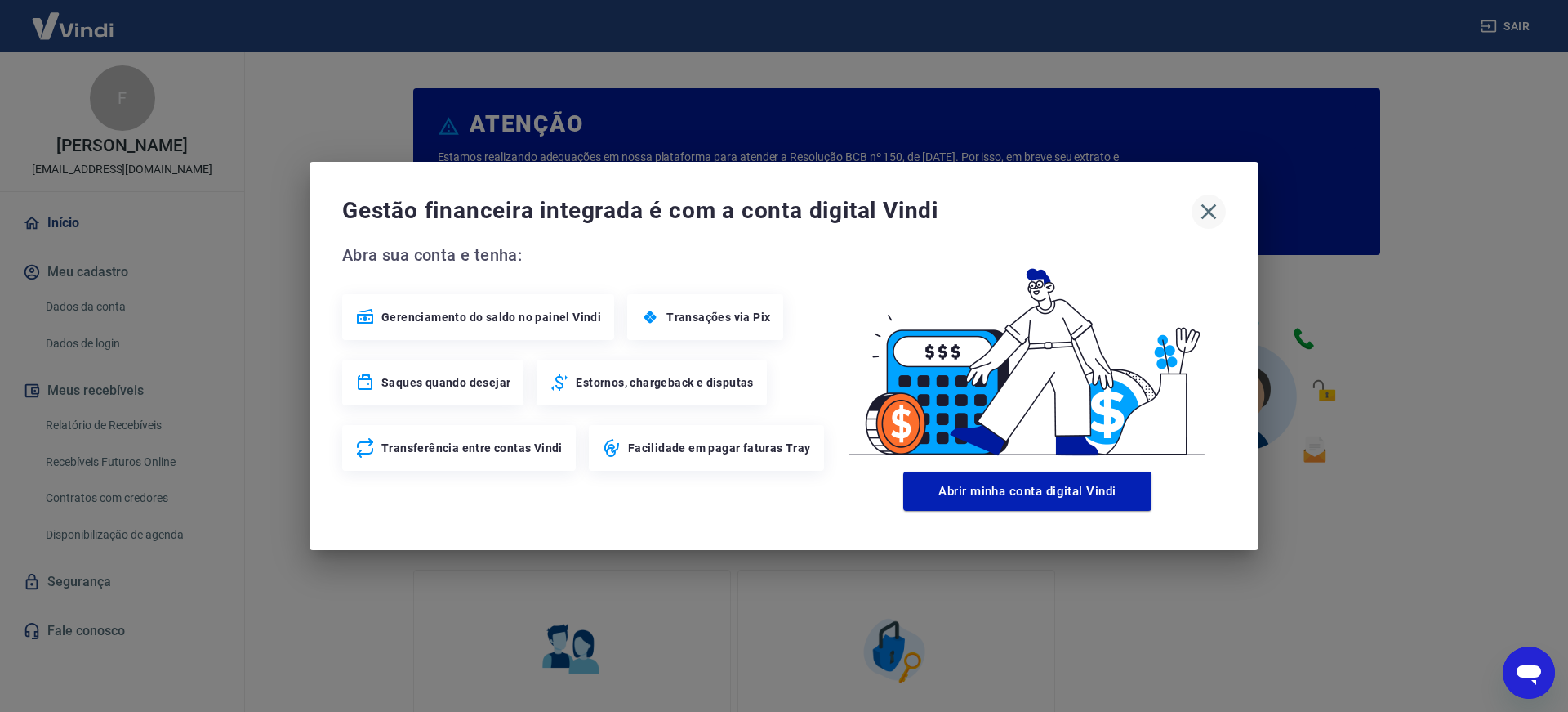
click at [1209, 207] on icon "button" at bounding box center [1208, 211] width 26 height 26
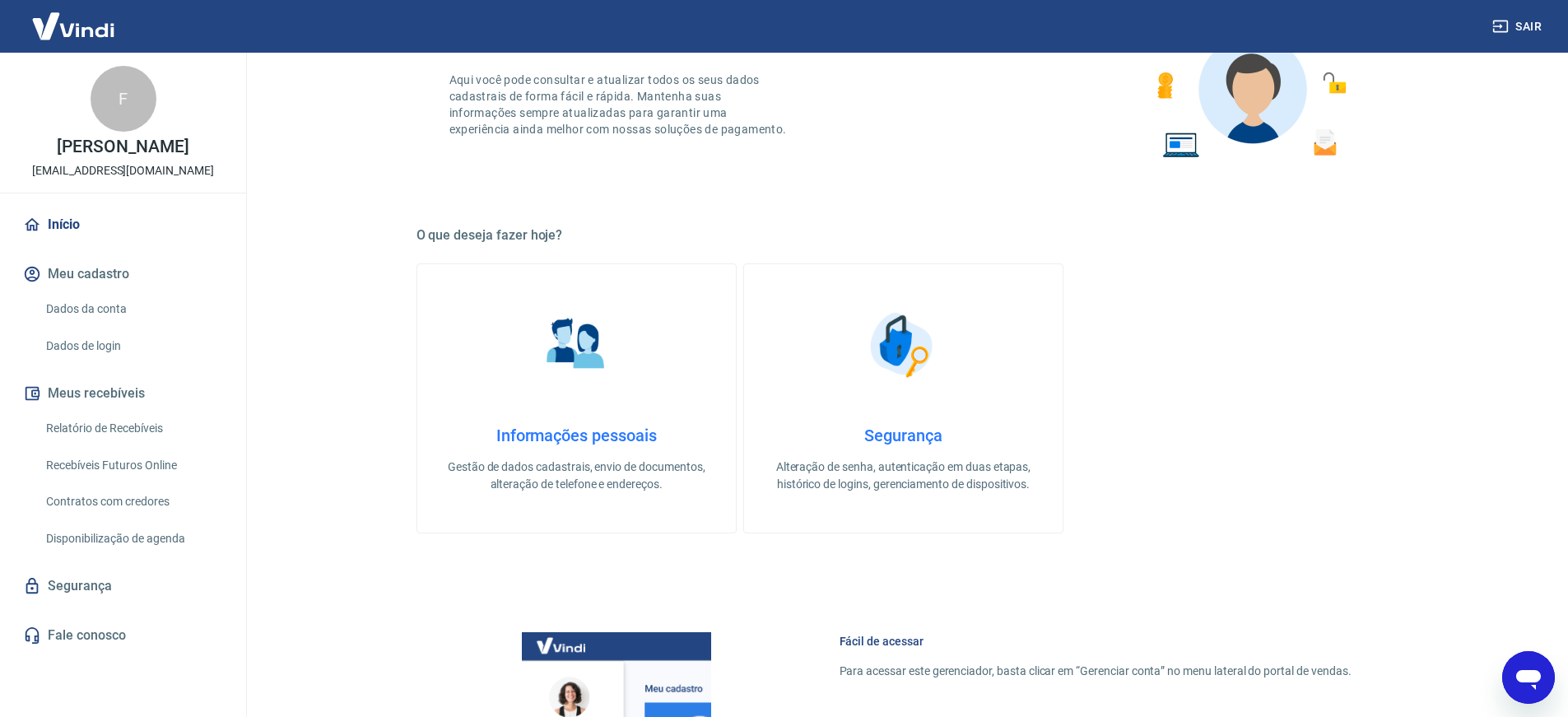
scroll to position [494, 0]
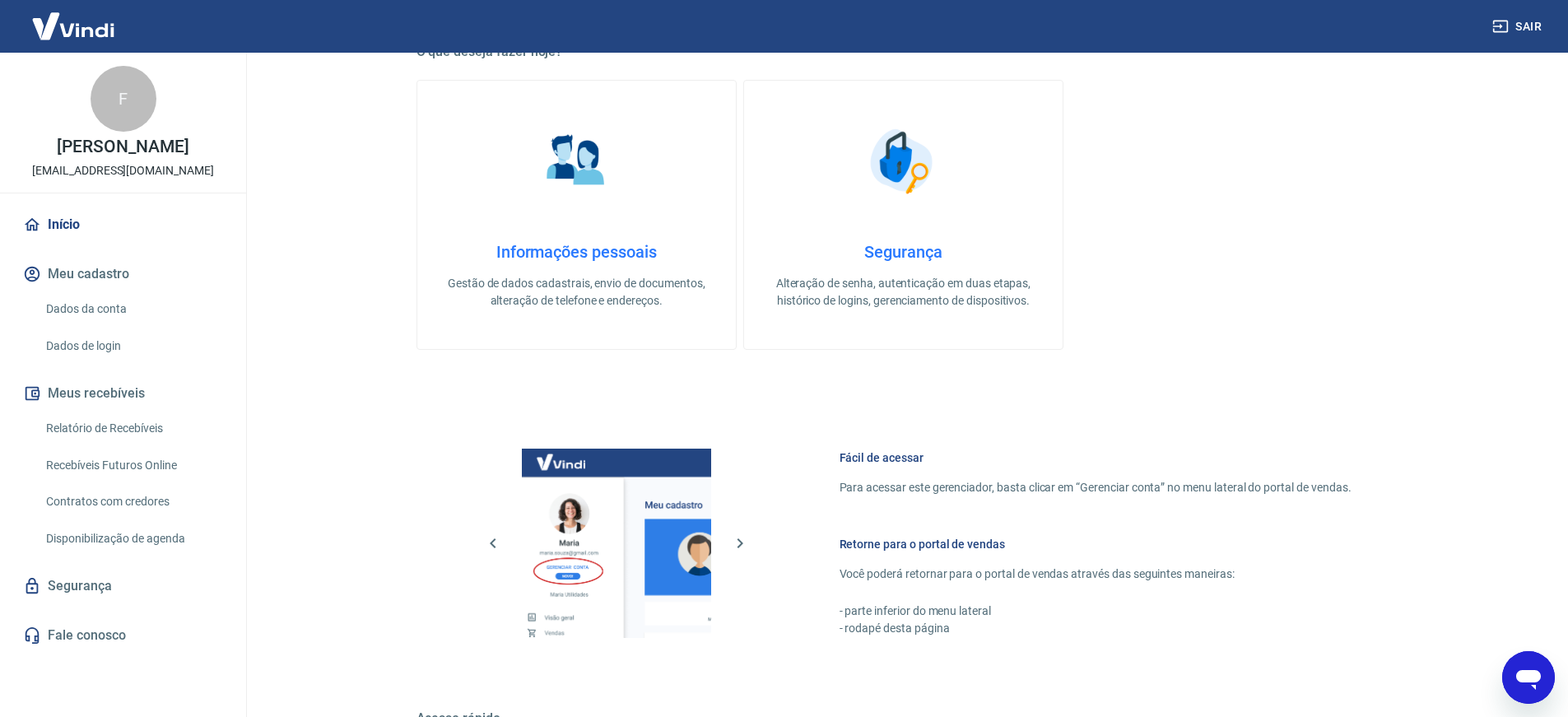
click at [605, 185] on img at bounding box center [576, 162] width 82 height 82
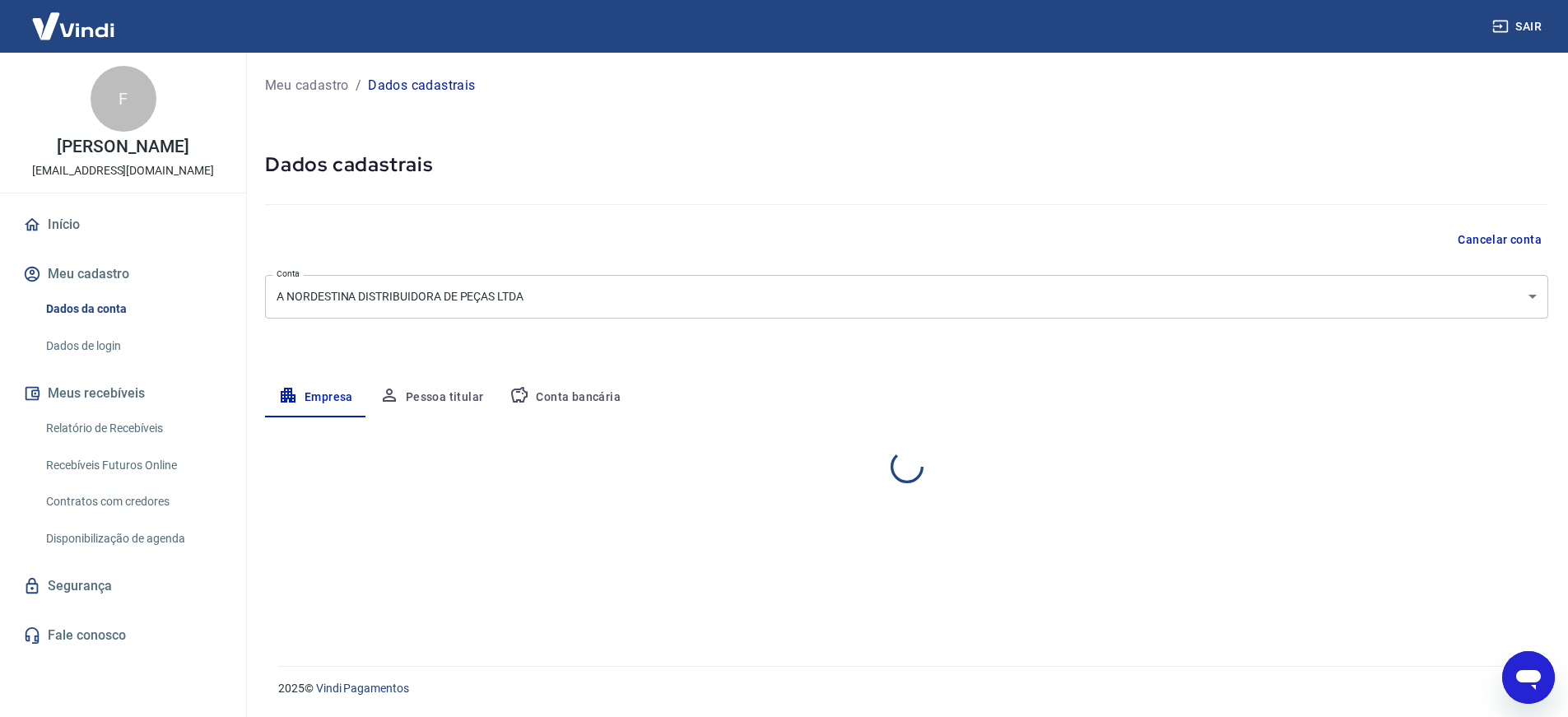
select select "PB"
select select "business"
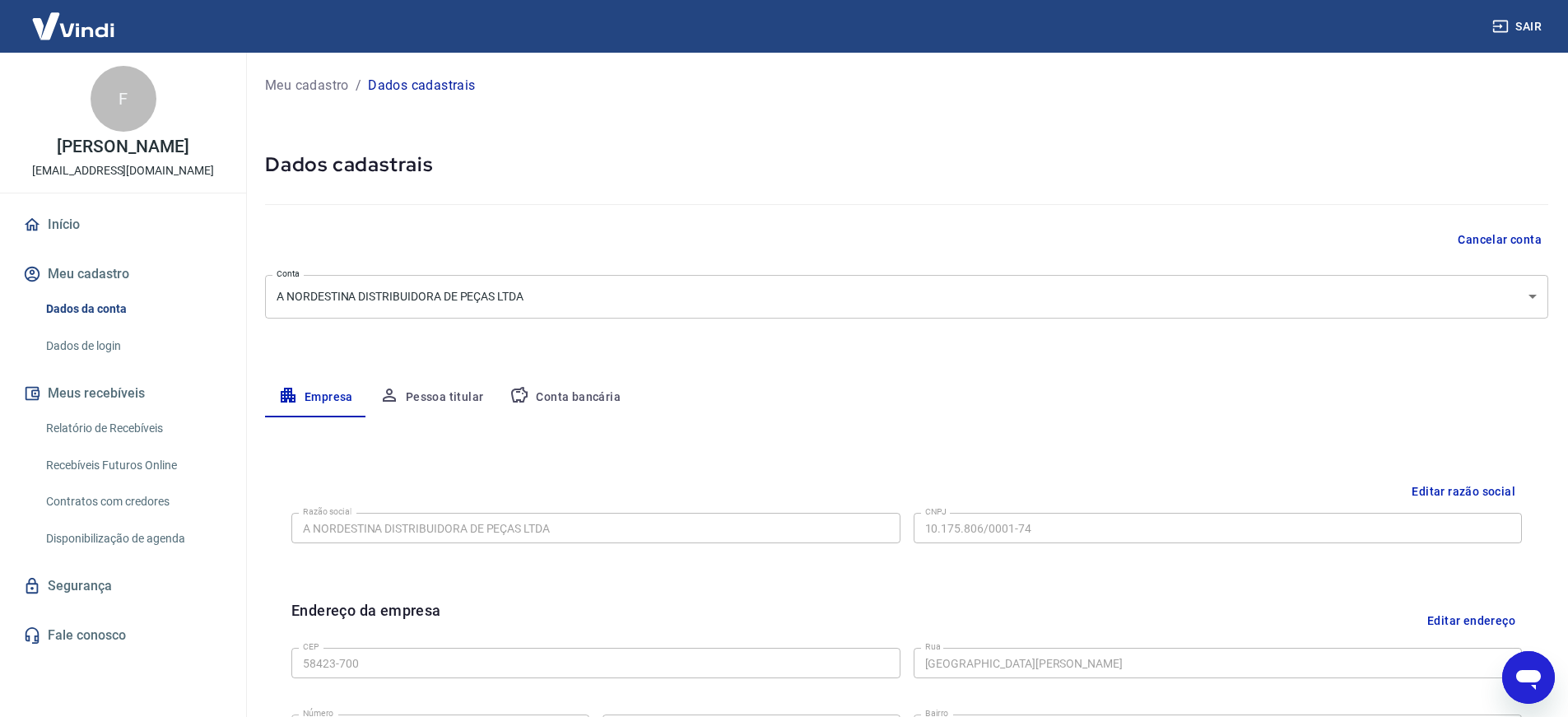
click at [110, 285] on button "Meu cadastro" at bounding box center [122, 273] width 207 height 36
click at [84, 362] on link "Dados de login" at bounding box center [132, 346] width 187 height 33
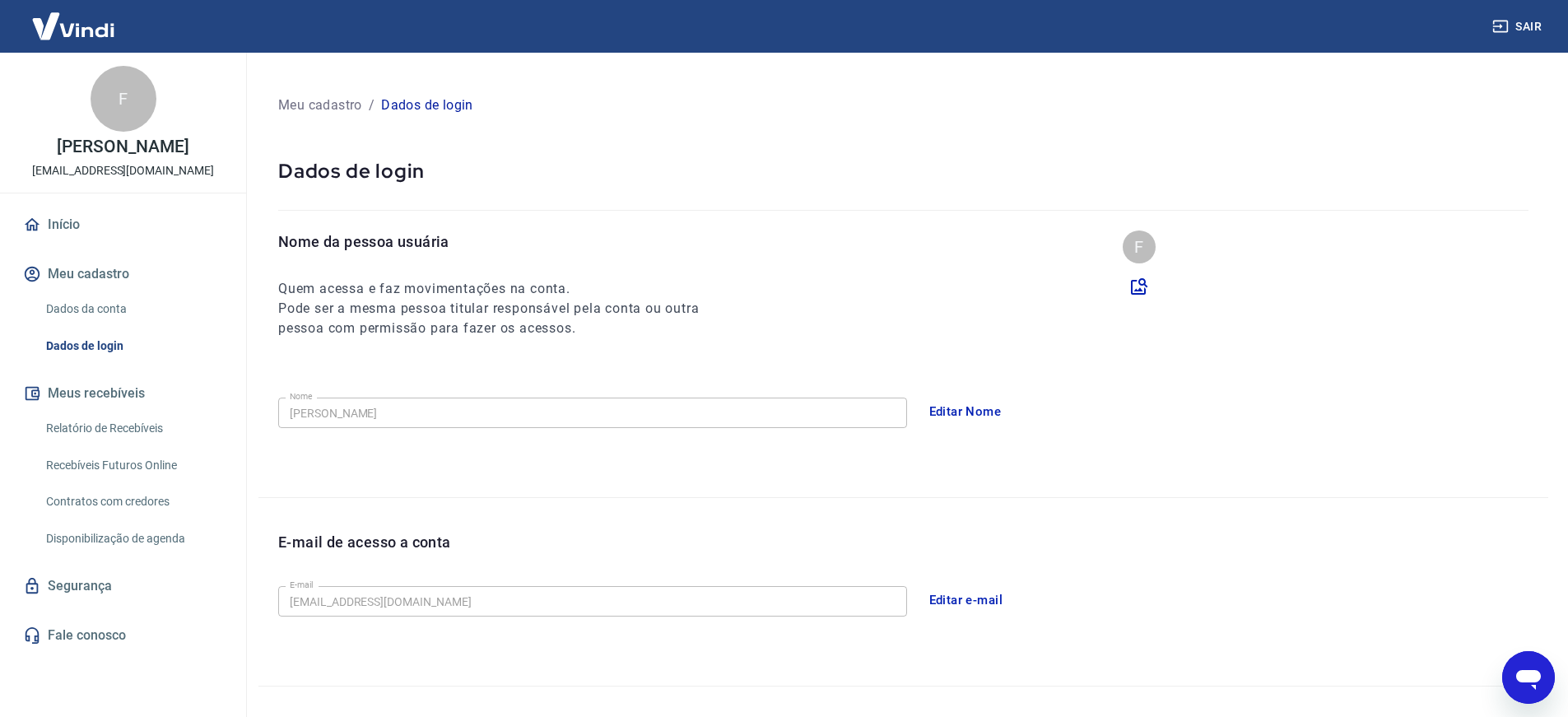
click at [75, 292] on button "Meu cadastro" at bounding box center [122, 273] width 207 height 36
click at [94, 326] on link "Dados da conta" at bounding box center [132, 309] width 187 height 33
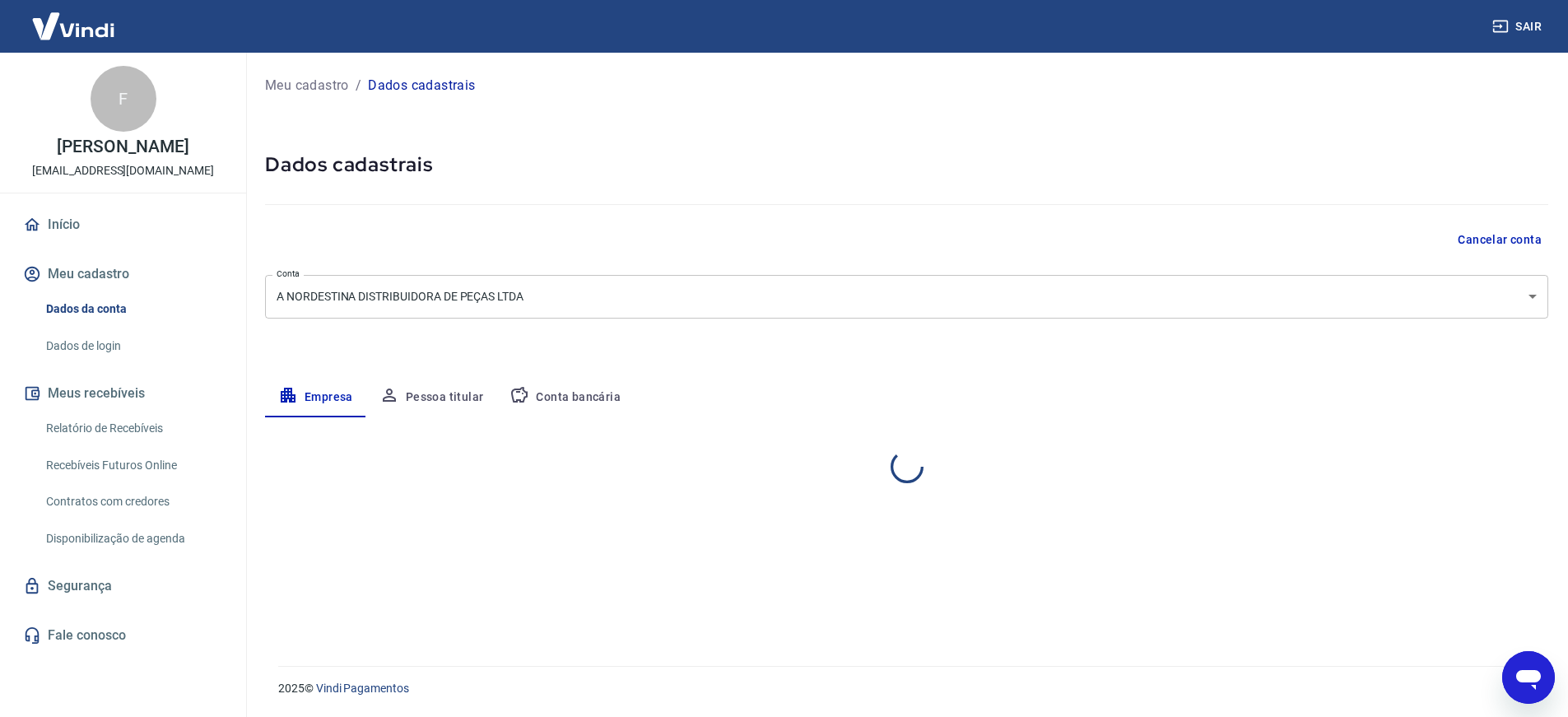
select select "PB"
select select "business"
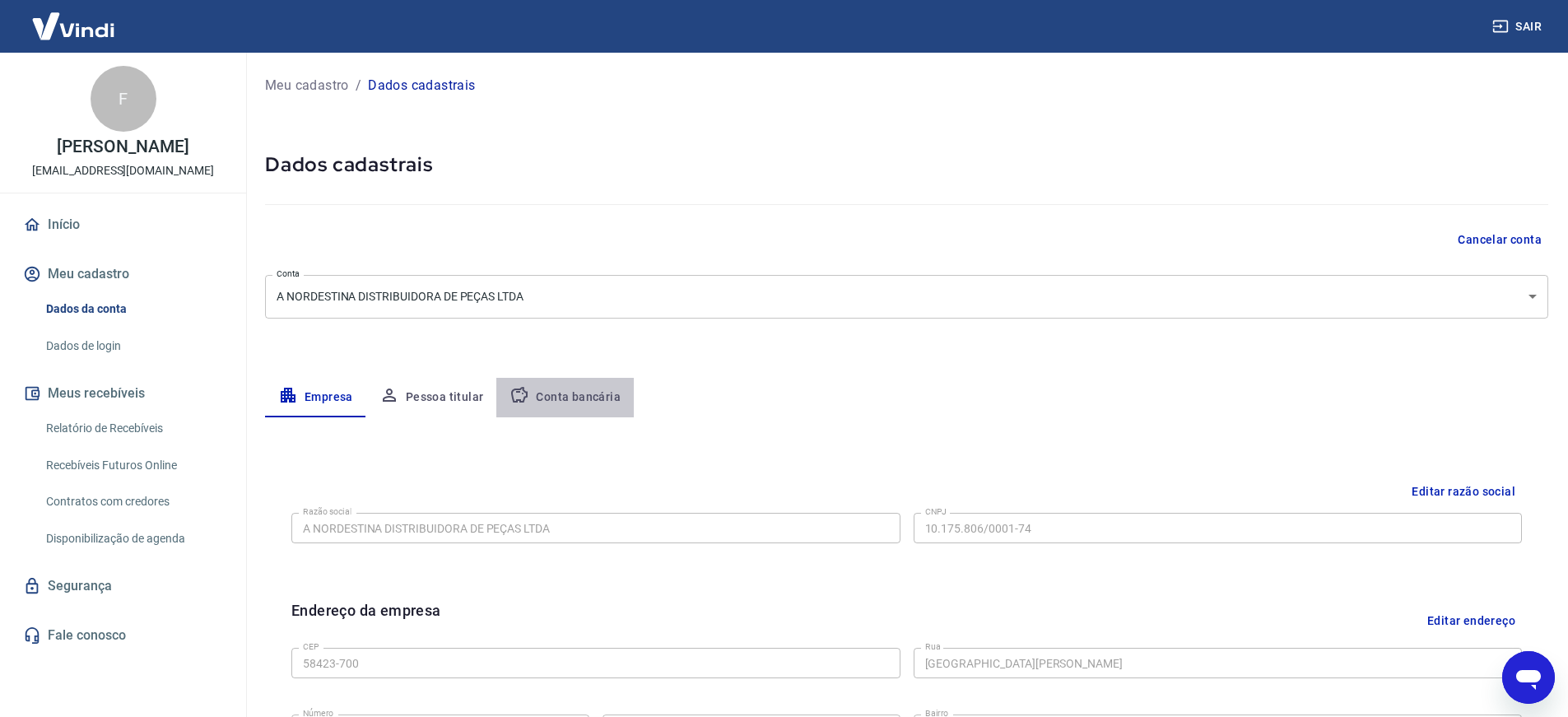
click at [581, 398] on button "Conta bancária" at bounding box center [565, 398] width 137 height 39
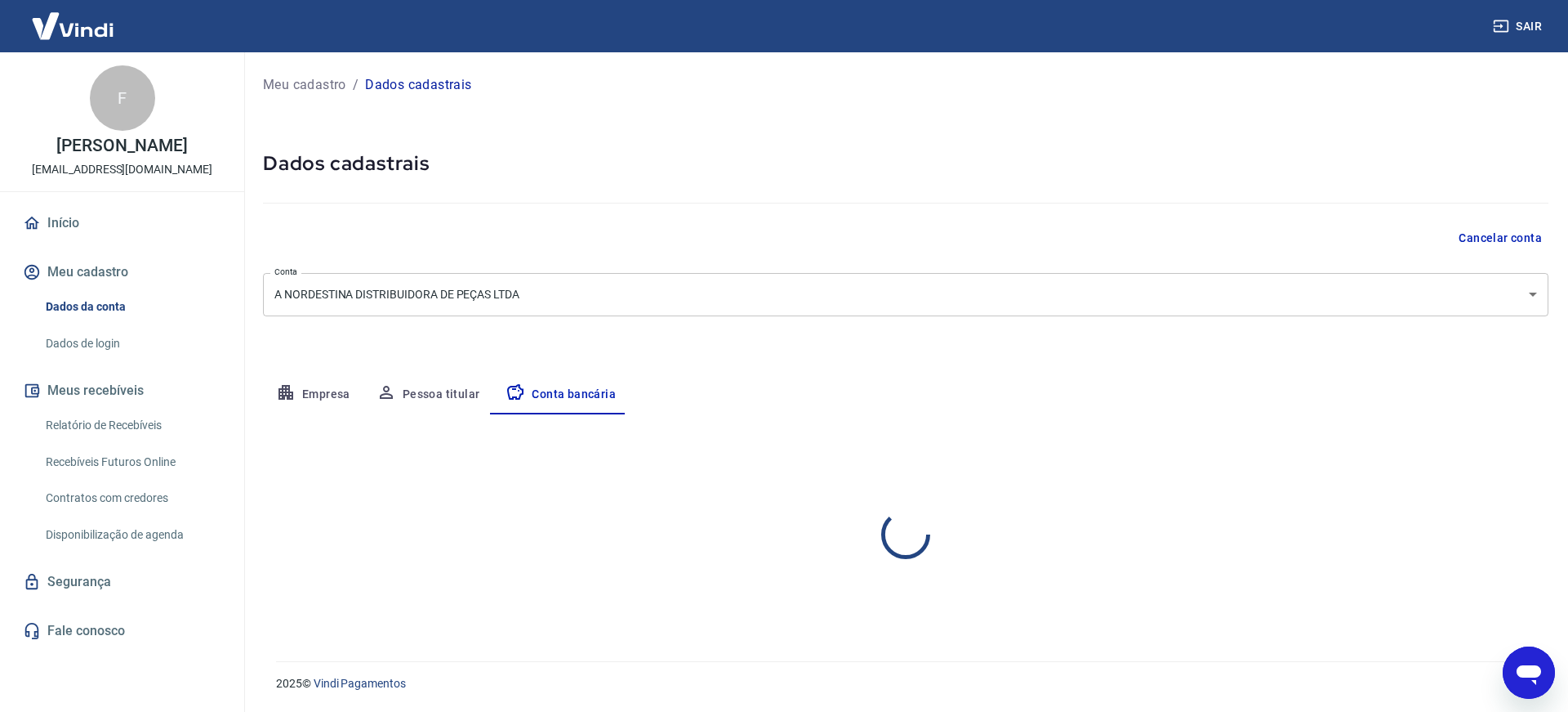
select select "1"
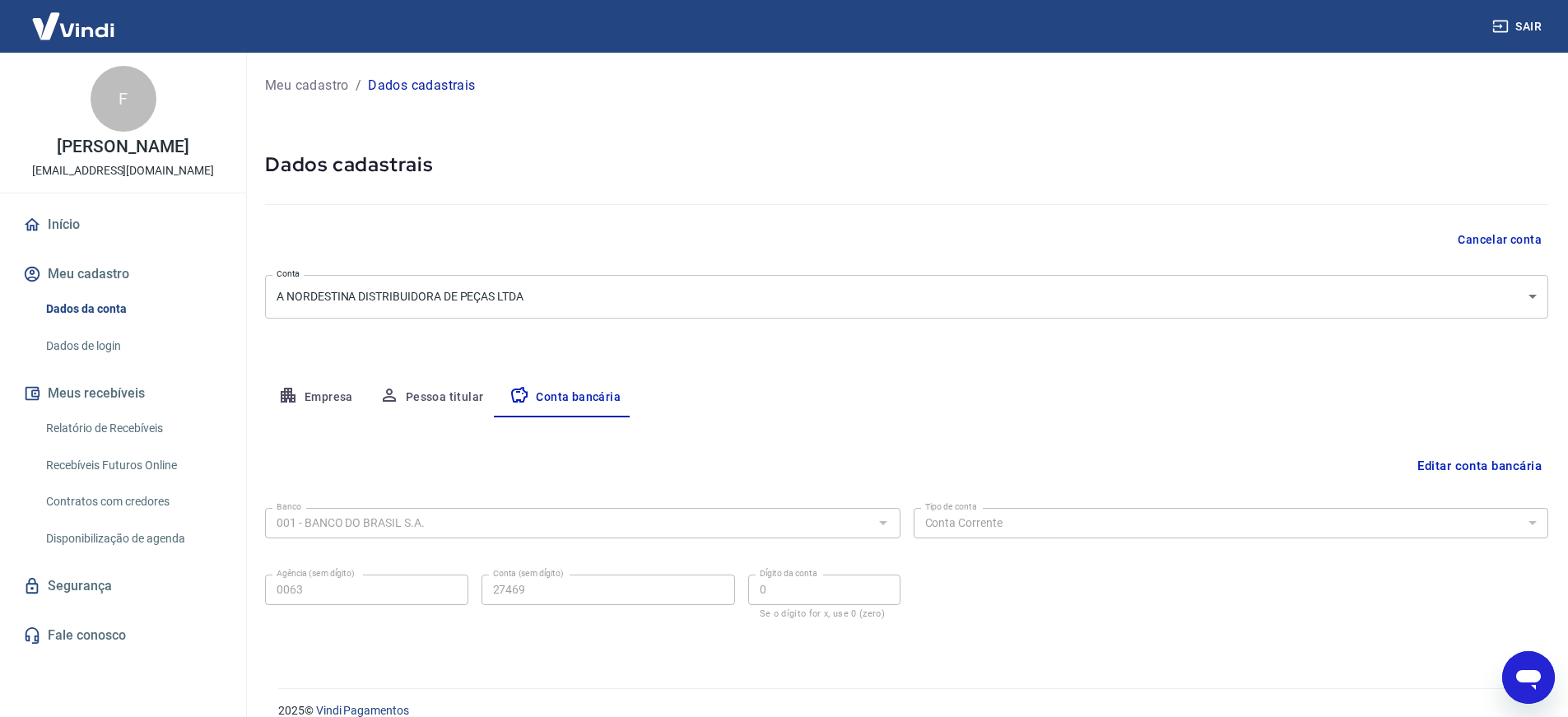
scroll to position [23, 0]
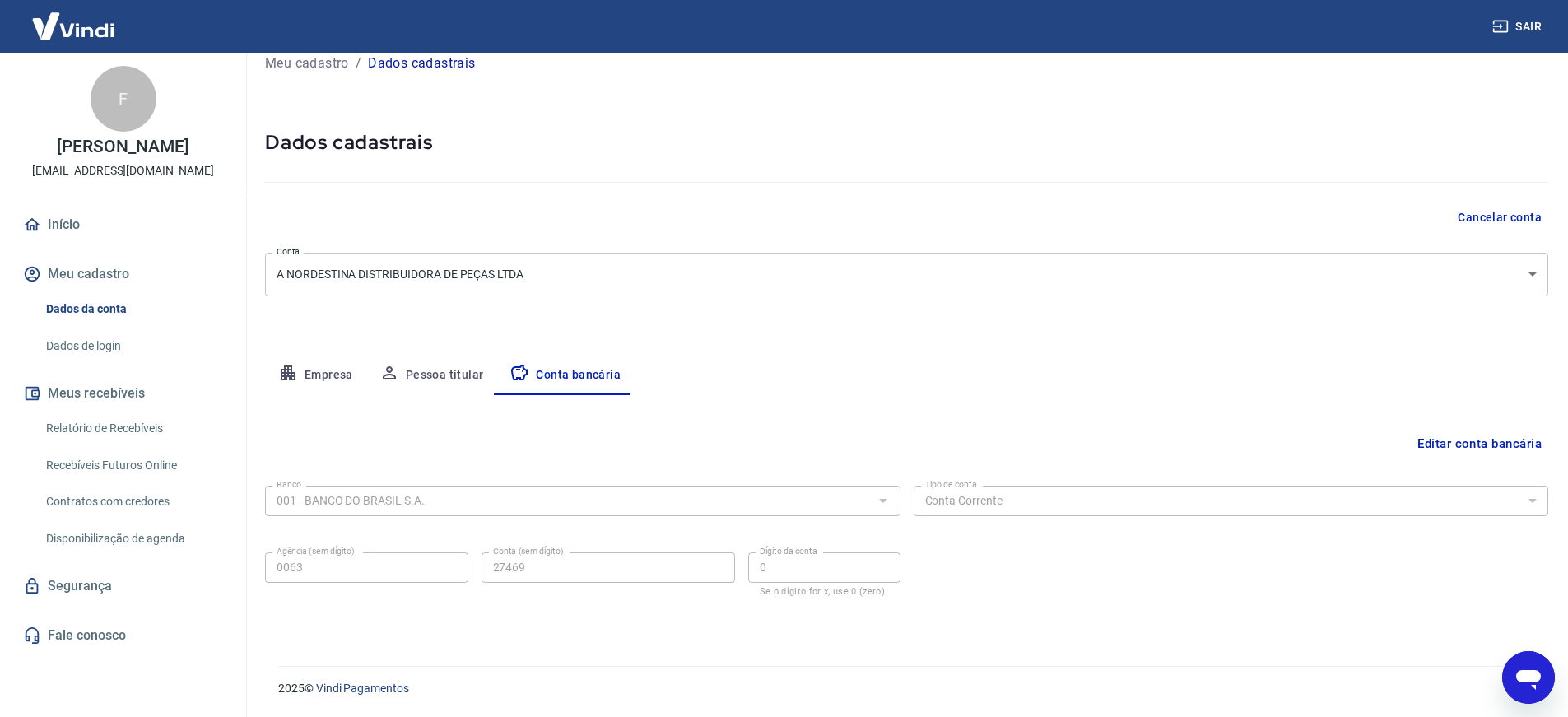
drag, startPoint x: 824, startPoint y: 334, endPoint x: 837, endPoint y: 379, distance: 46.8
drag, startPoint x: 837, startPoint y: 379, endPoint x: 618, endPoint y: 108, distance: 348.4
click at [604, 94] on div "Meu cadastro / Dados cadastrais Dados cadastrais Cancelar conta Conta A NORDEST…" at bounding box center [906, 338] width 1323 height 615
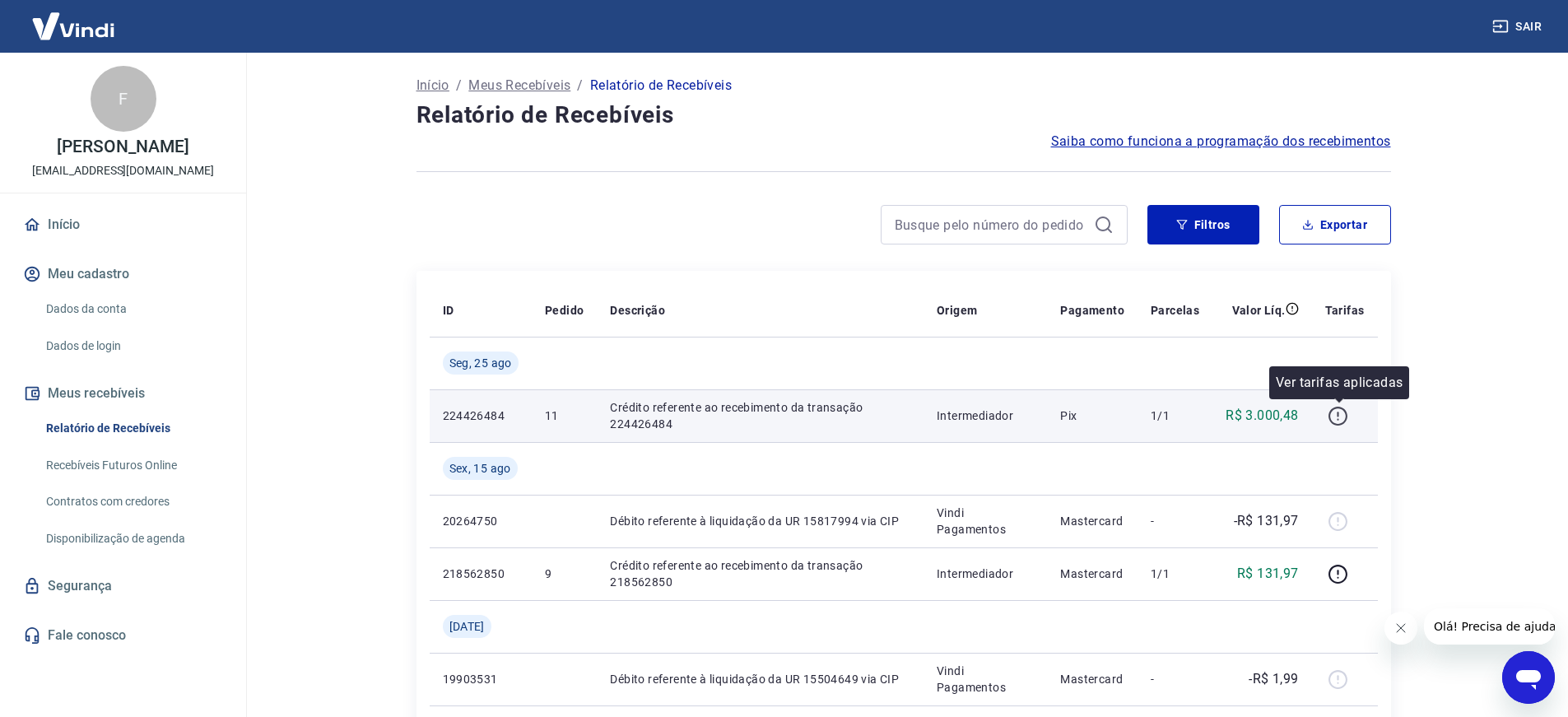
click at [1341, 413] on icon "button" at bounding box center [1338, 415] width 21 height 21
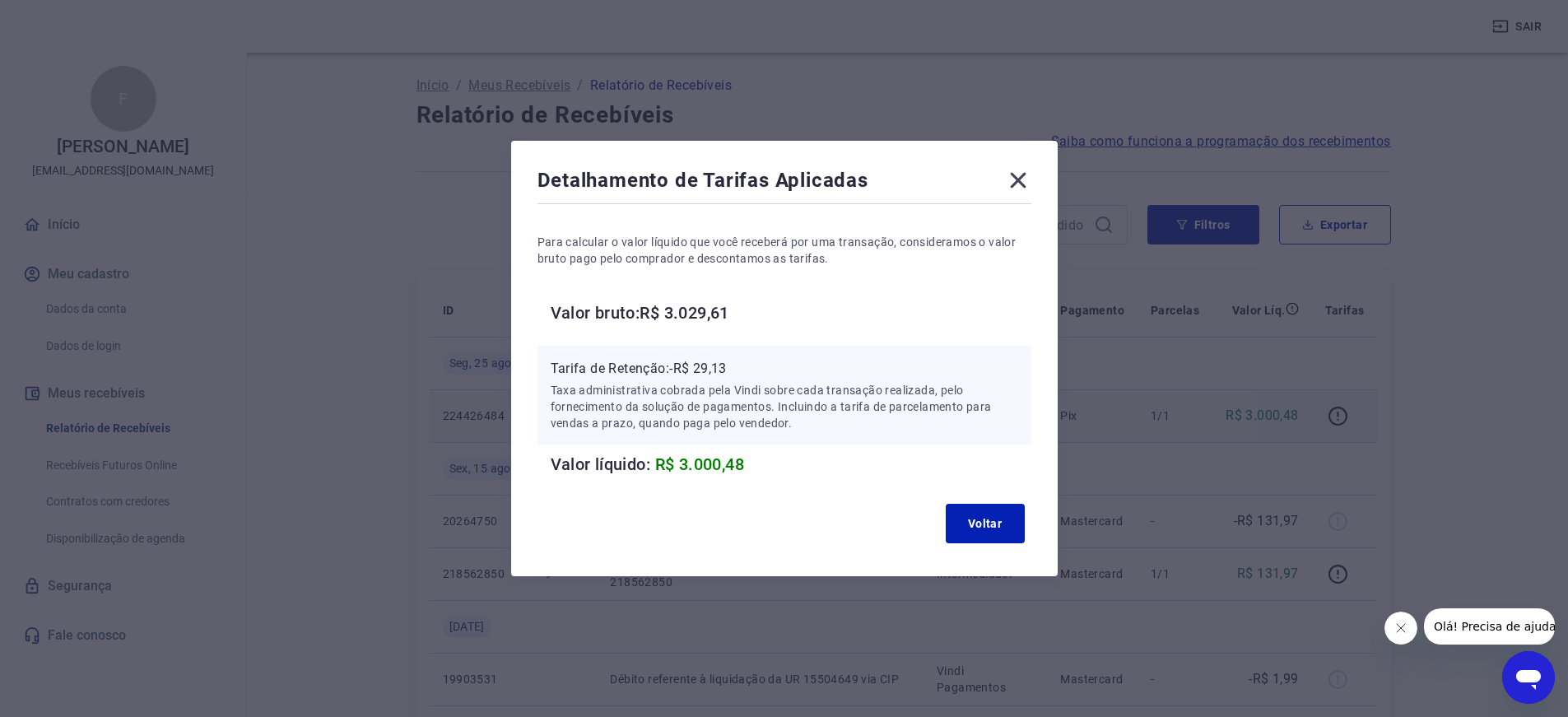
click at [1032, 182] on icon at bounding box center [1018, 180] width 26 height 26
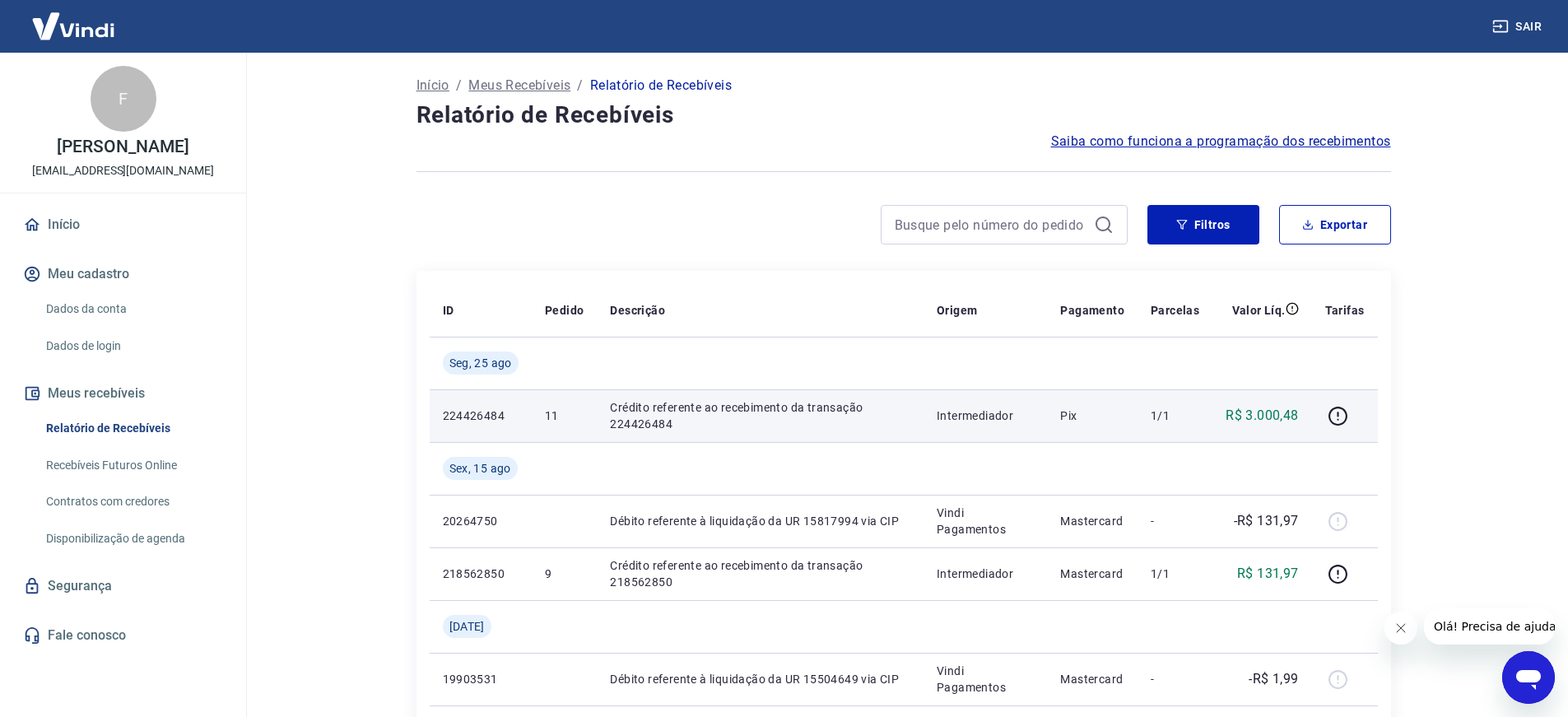
click at [153, 326] on link "Dados da conta" at bounding box center [132, 309] width 187 height 33
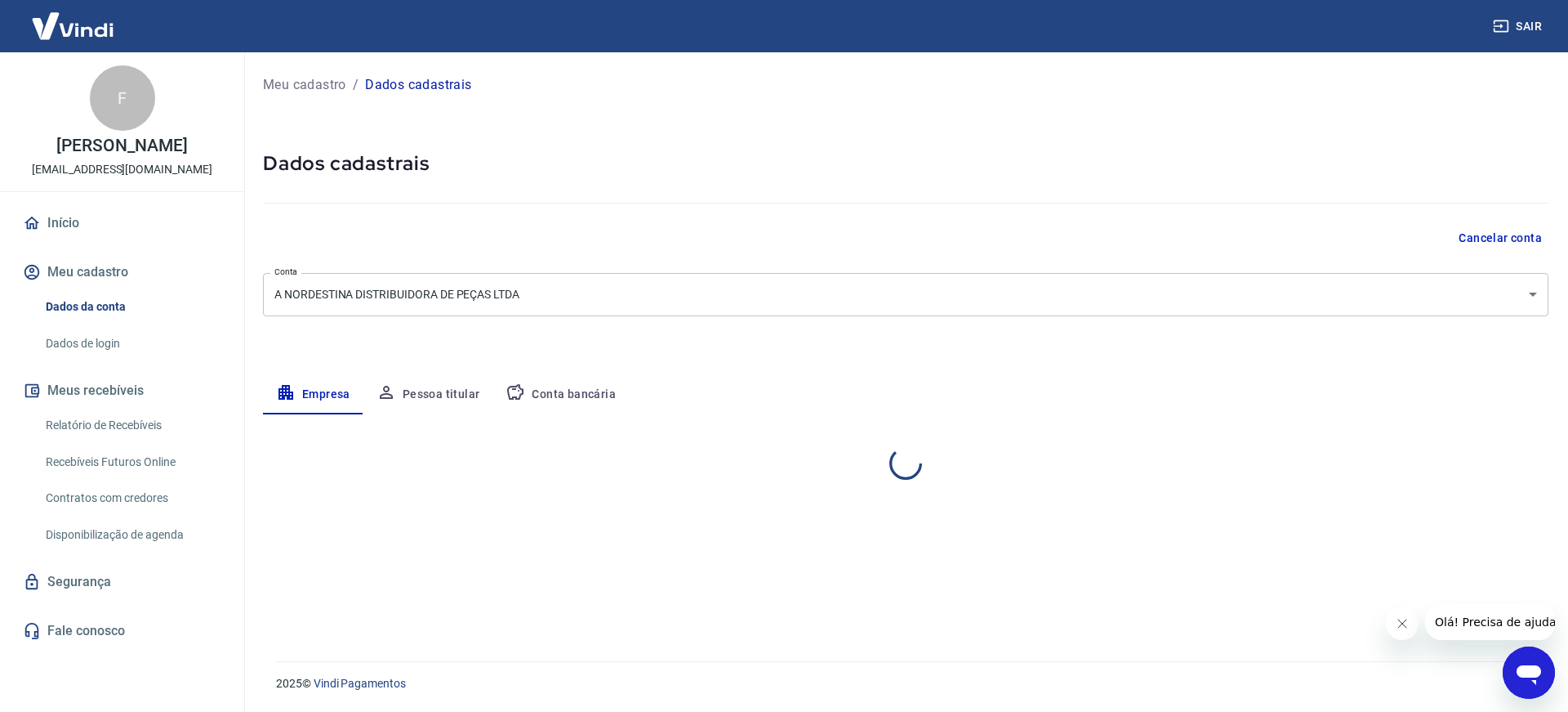
select select "PB"
select select "business"
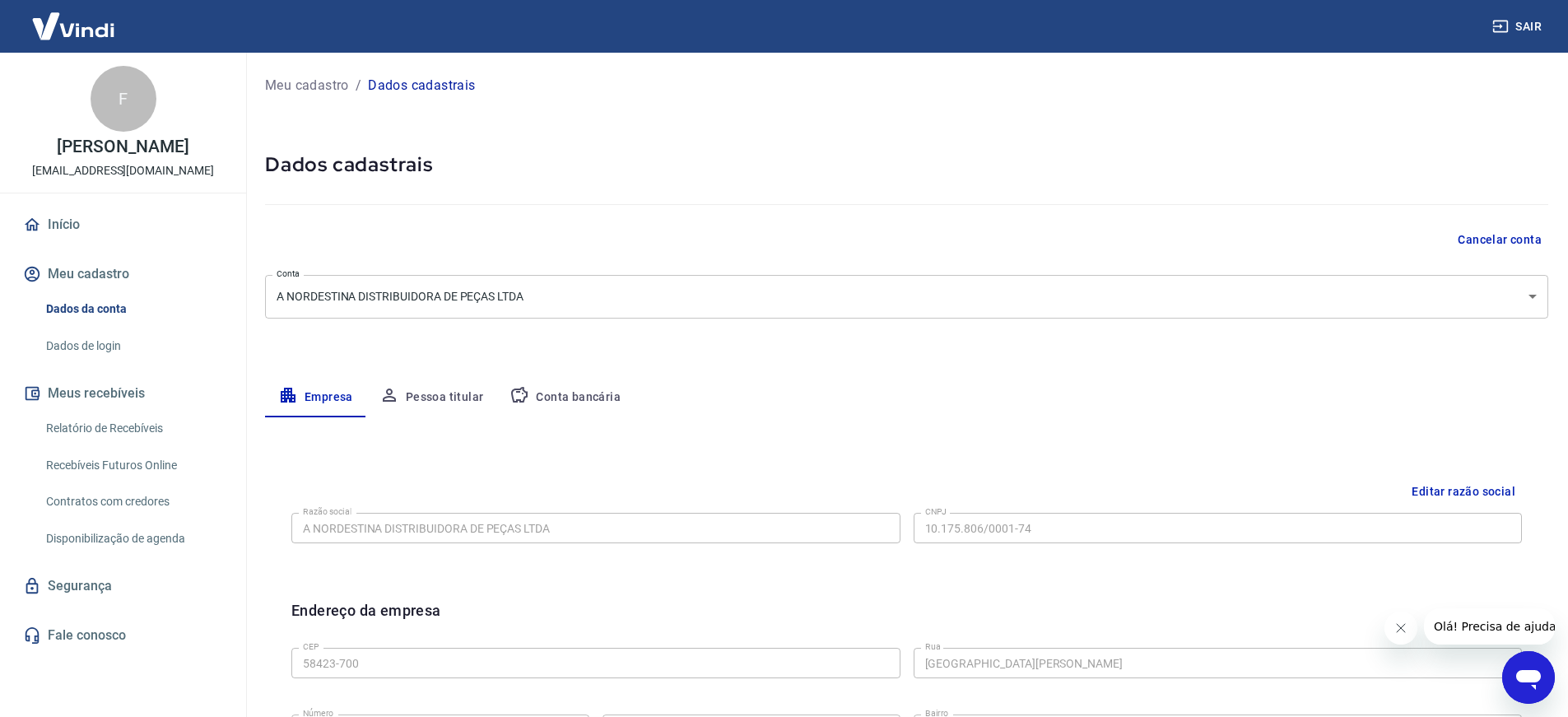
click at [115, 286] on button "Meu cadastro" at bounding box center [122, 273] width 207 height 36
click at [135, 445] on link "Relatório de Recebíveis" at bounding box center [132, 428] width 187 height 33
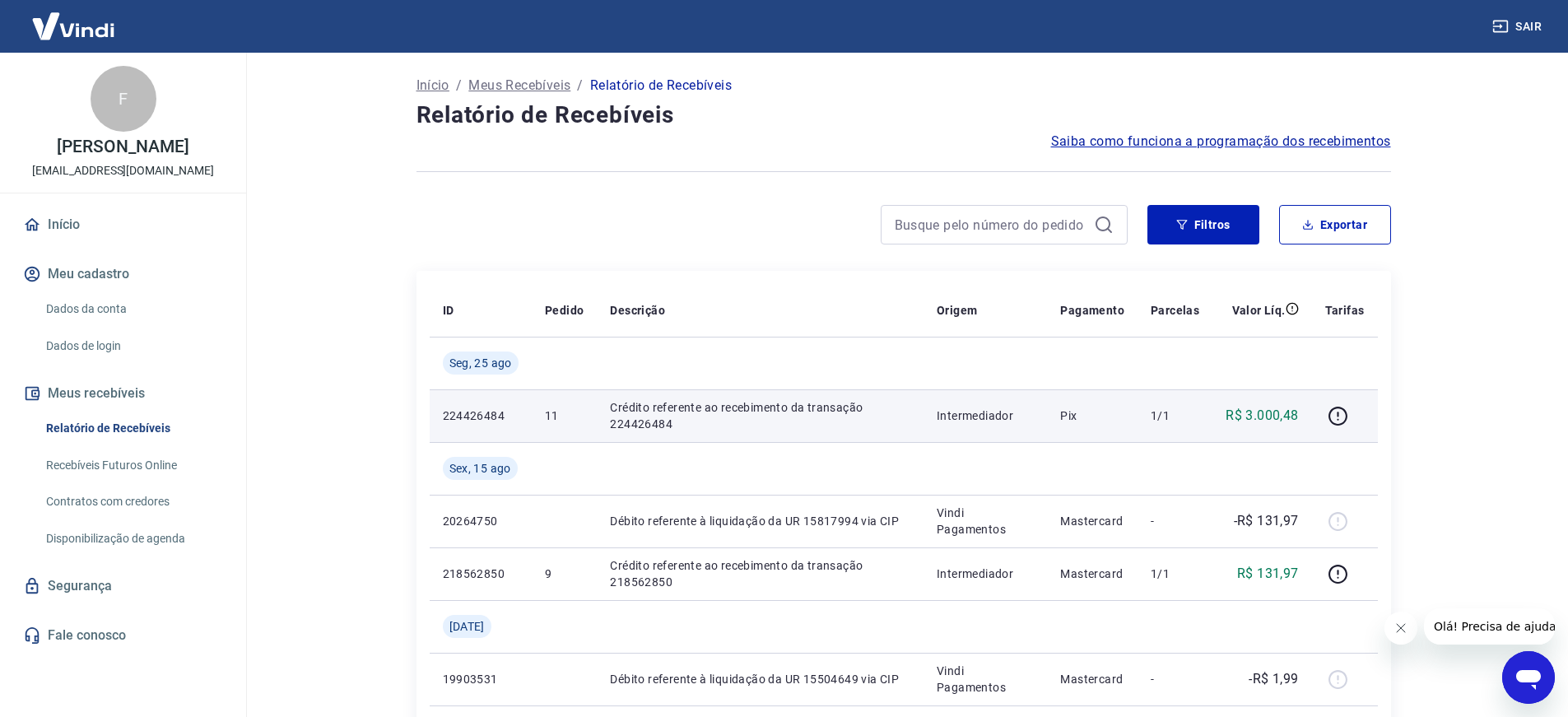
click at [1259, 414] on p "R$ 3.000,48" at bounding box center [1262, 415] width 73 height 20
click at [450, 417] on p "224426484" at bounding box center [480, 415] width 75 height 17
click at [541, 407] on td "11" at bounding box center [564, 415] width 65 height 53
click at [800, 404] on p "Crédito referente ao recebimento da transação 224426484" at bounding box center [760, 415] width 301 height 33
click at [600, 402] on td "Crédito referente ao recebimento da transação 224426484" at bounding box center [760, 415] width 326 height 53
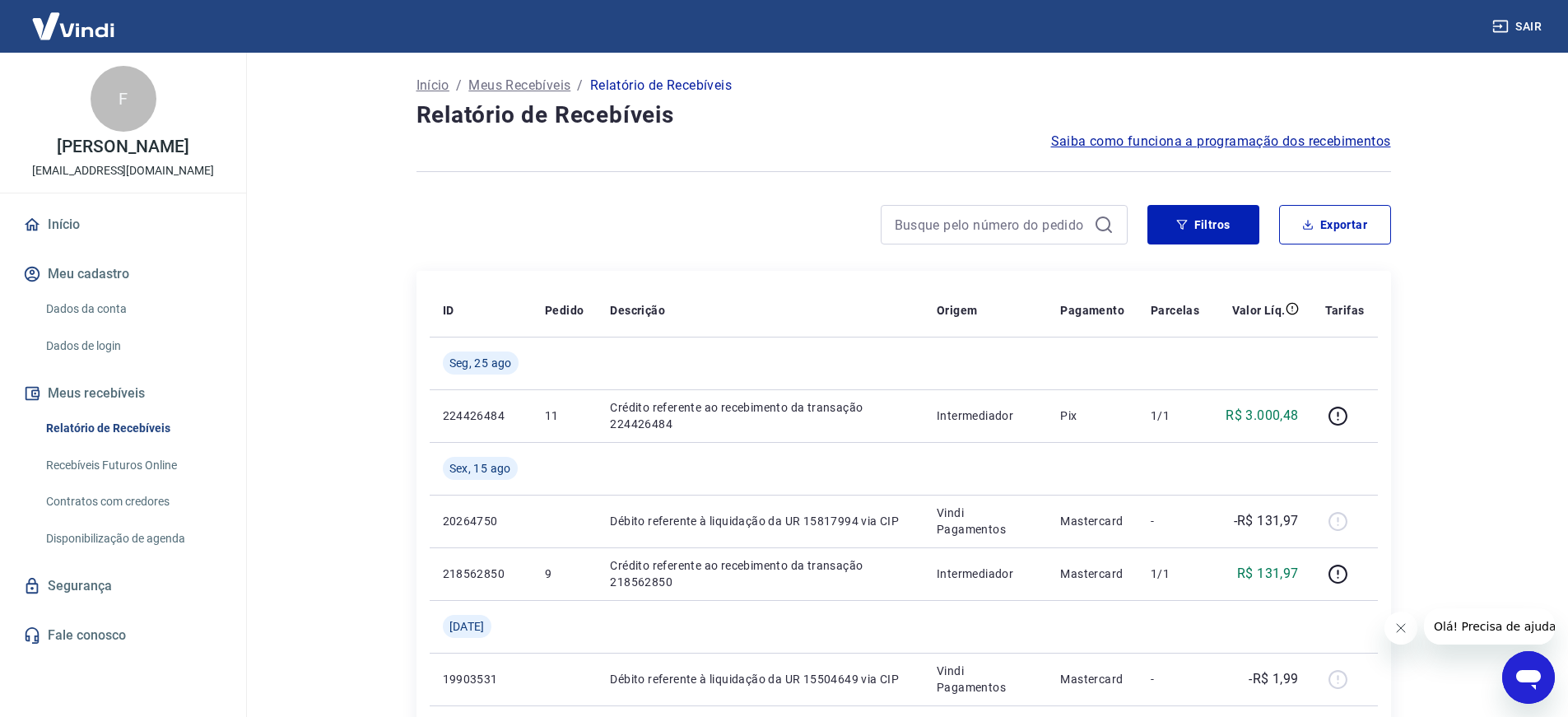
click at [124, 482] on link "Recebíveis Futuros Online" at bounding box center [132, 465] width 187 height 33
